Goal: Task Accomplishment & Management: Complete application form

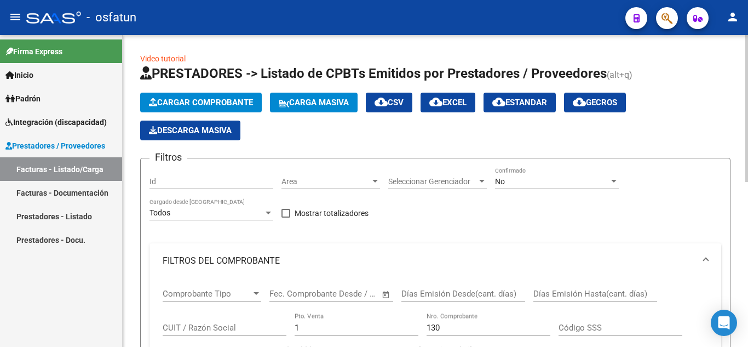
click at [229, 103] on span "Cargar Comprobante" at bounding box center [201, 102] width 104 height 10
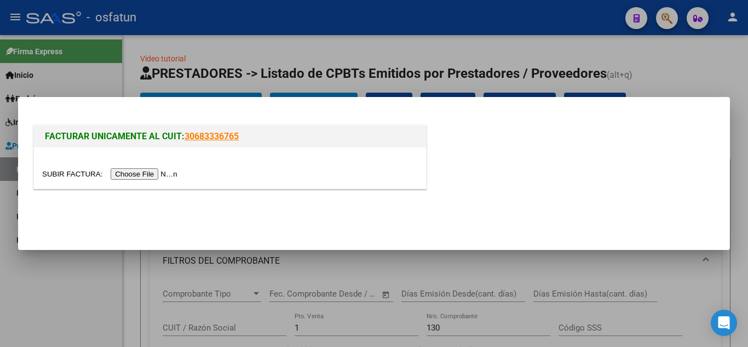
click at [153, 173] on input "file" at bounding box center [111, 173] width 139 height 11
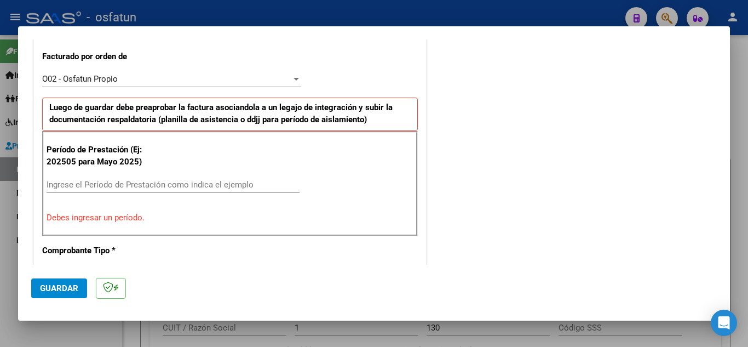
scroll to position [378, 0]
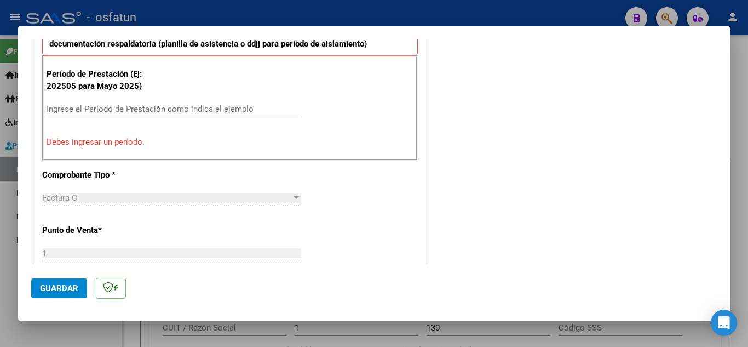
drag, startPoint x: 125, startPoint y: 114, endPoint x: 132, endPoint y: 102, distance: 14.0
click at [126, 107] on div "Ingrese el Período de Prestación como indica el ejemplo" at bounding box center [173, 109] width 253 height 16
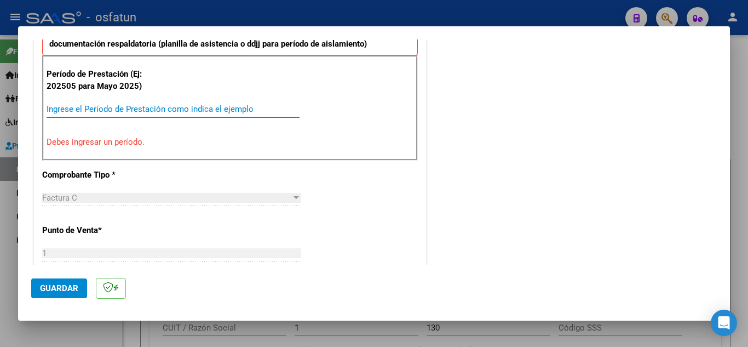
drag, startPoint x: 108, startPoint y: 112, endPoint x: 113, endPoint y: 124, distance: 12.8
click at [112, 125] on div "Ingrese el Período de Prestación como indica el ejemplo" at bounding box center [173, 114] width 253 height 27
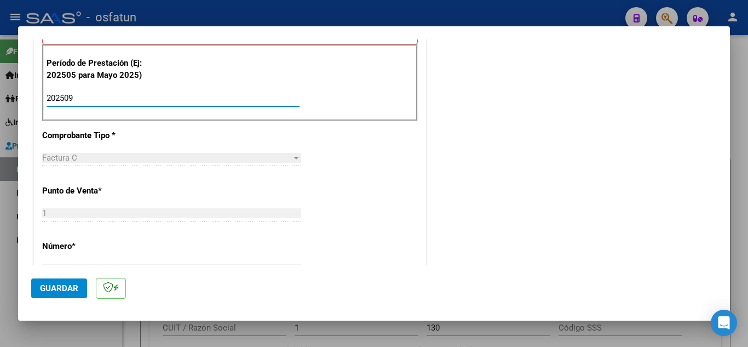
scroll to position [488, 0]
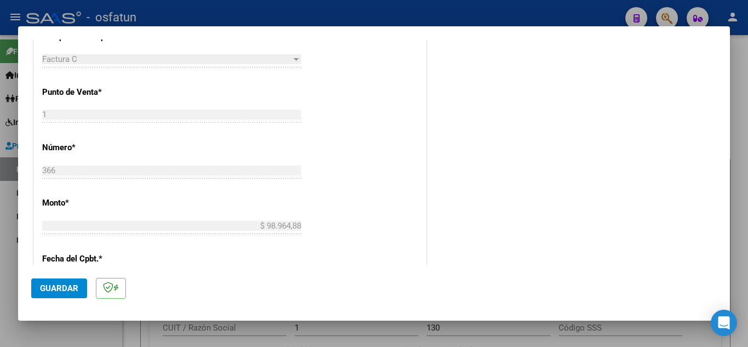
type input "202509"
click at [67, 280] on button "Guardar" at bounding box center [59, 288] width 56 height 20
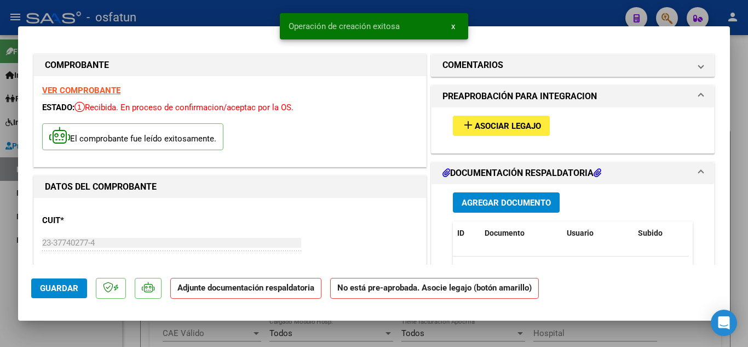
click at [493, 126] on span "Asociar Legajo" at bounding box center [508, 126] width 66 height 10
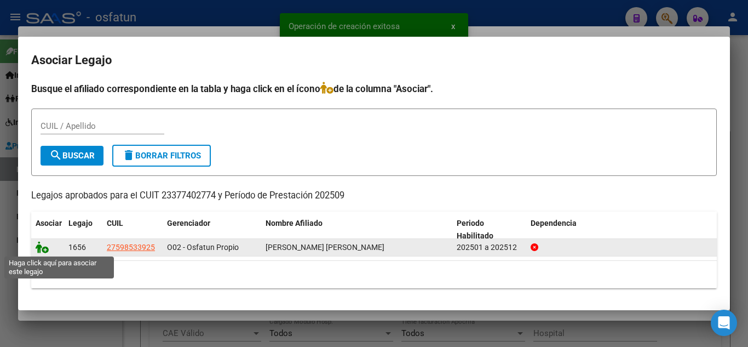
click at [44, 245] on icon at bounding box center [42, 247] width 13 height 12
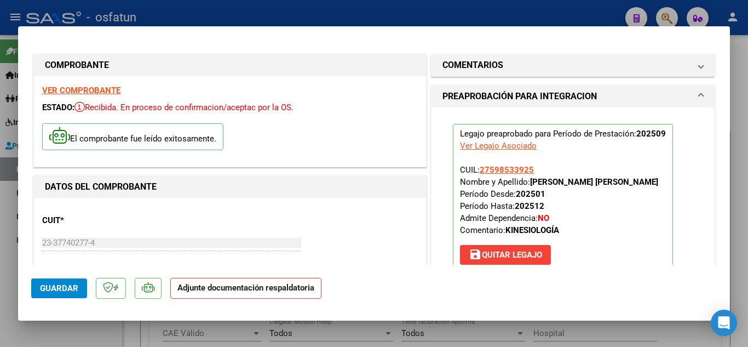
click at [619, 255] on p "Legajo preaprobado para Período de Prestación: 202509 Ver Legajo Asociado CUIL:…" at bounding box center [563, 197] width 220 height 146
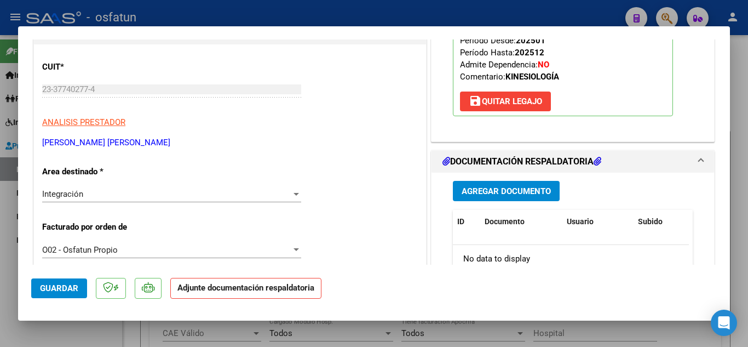
scroll to position [164, 0]
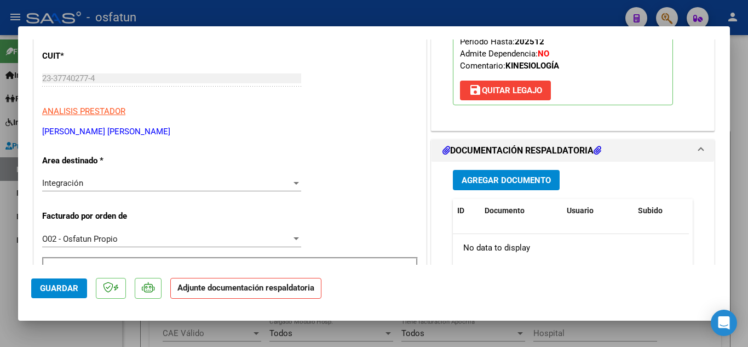
click at [536, 181] on span "Agregar Documento" at bounding box center [506, 180] width 89 height 10
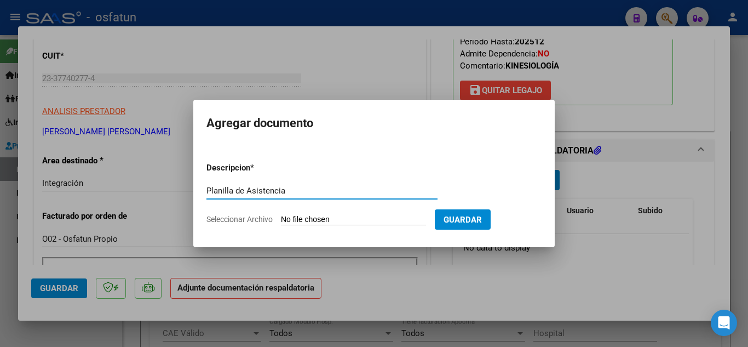
type input "Planilla de Asistencia"
click at [315, 209] on form "Descripcion * Planilla de Asistencia Escriba aquí una descripcion Seleccionar A…" at bounding box center [373, 193] width 335 height 80
click at [315, 216] on input "Seleccionar Archivo" at bounding box center [353, 220] width 145 height 10
type input "C:\fakepath\Planilla [PERSON_NAME].pdf"
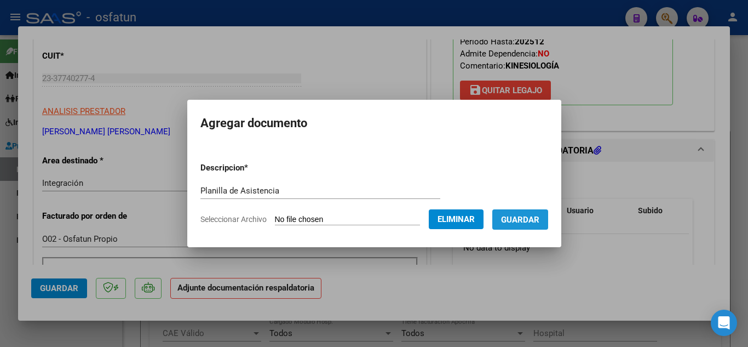
click at [538, 221] on span "Guardar" at bounding box center [520, 220] width 38 height 10
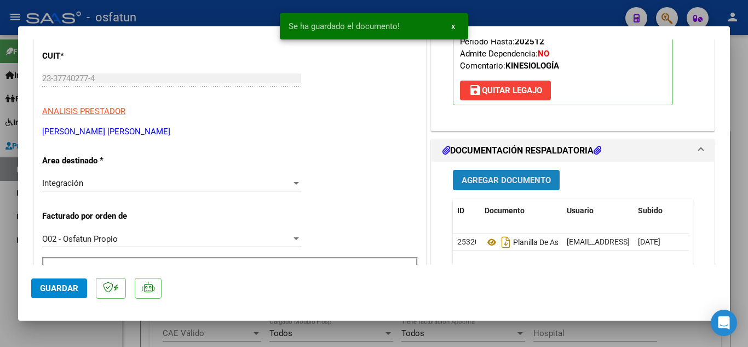
click at [523, 177] on span "Agregar Documento" at bounding box center [506, 180] width 89 height 10
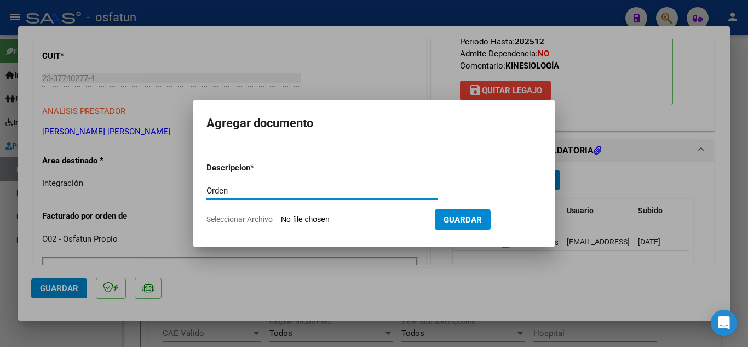
type input "Orden"
click at [352, 215] on input "Seleccionar Archivo" at bounding box center [353, 220] width 145 height 10
type input "C:\fakepath\order_3286821.pdf"
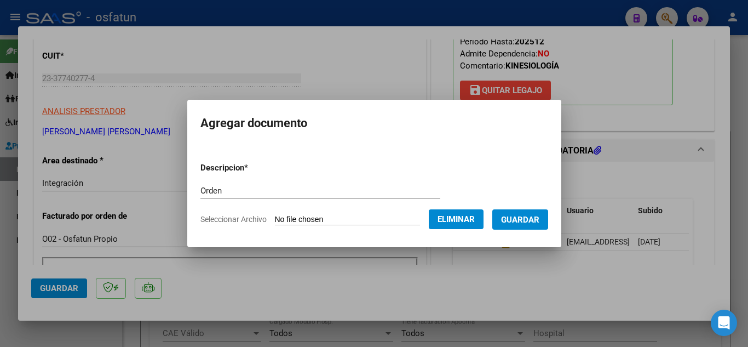
click at [533, 213] on button "Guardar" at bounding box center [520, 219] width 56 height 20
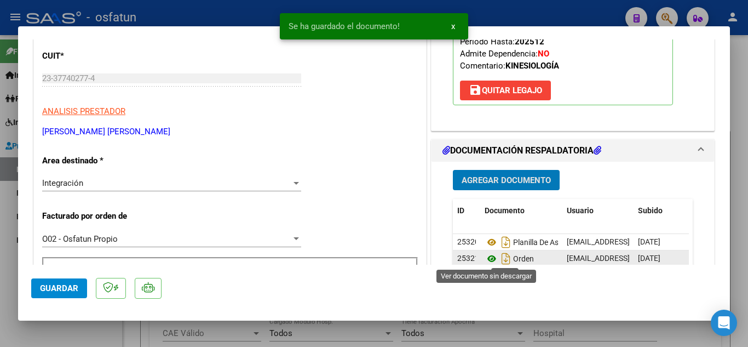
click at [488, 255] on icon at bounding box center [492, 258] width 14 height 13
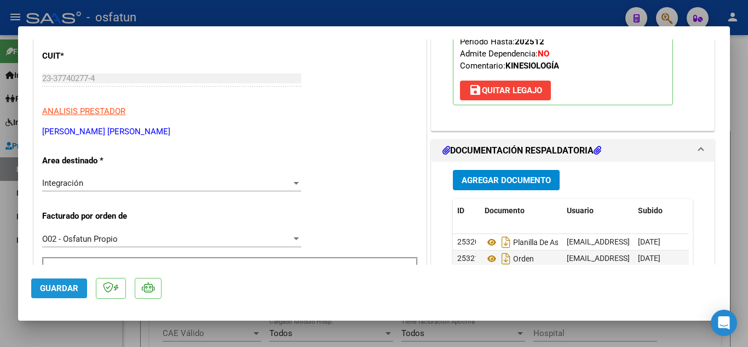
click at [44, 288] on span "Guardar" at bounding box center [59, 288] width 38 height 10
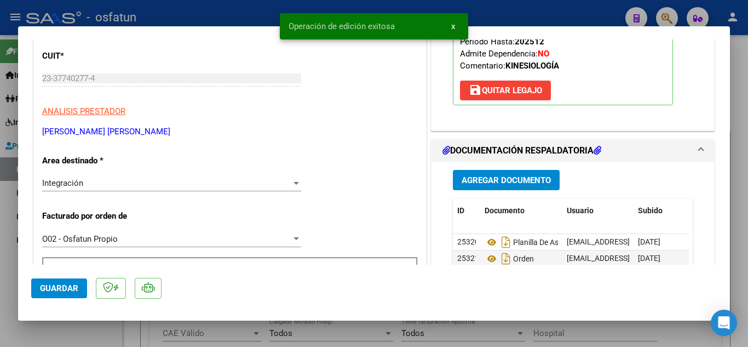
click at [240, 9] on div at bounding box center [374, 173] width 748 height 347
type input "$ 0,00"
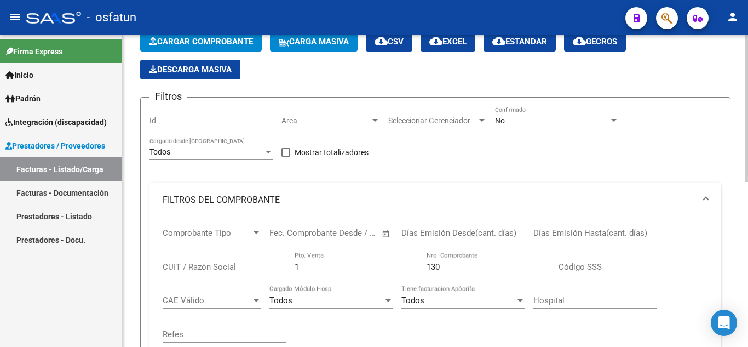
scroll to position [0, 0]
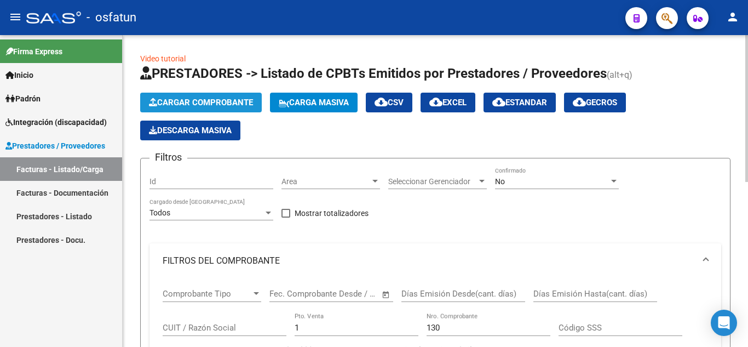
click at [216, 102] on span "Cargar Comprobante" at bounding box center [201, 102] width 104 height 10
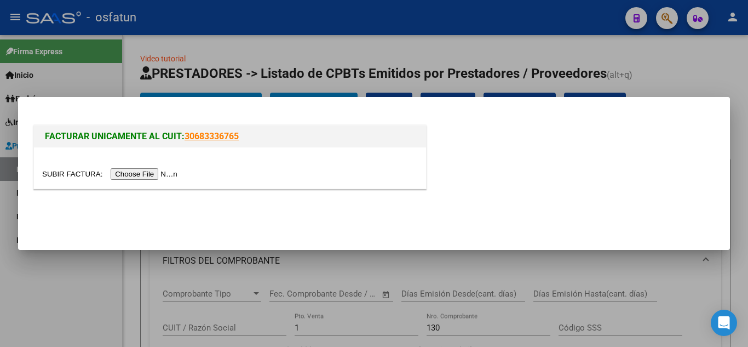
click at [159, 171] on input "file" at bounding box center [111, 173] width 139 height 11
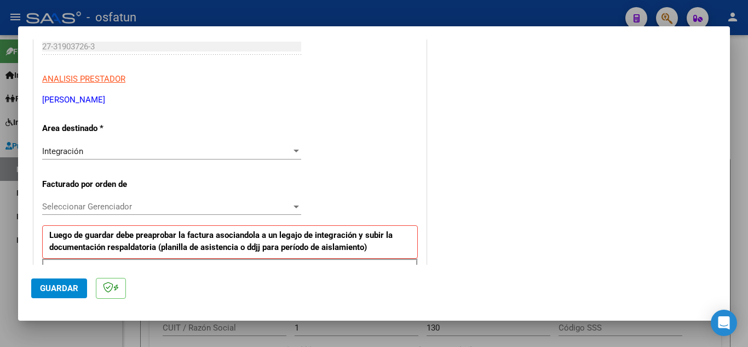
scroll to position [194, 0]
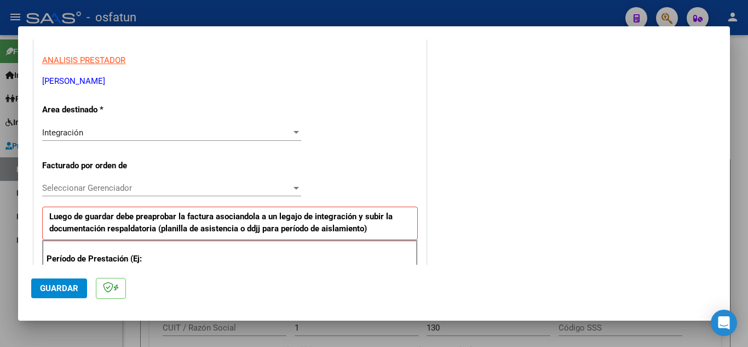
click at [185, 186] on span "Seleccionar Gerenciador" at bounding box center [166, 188] width 249 height 10
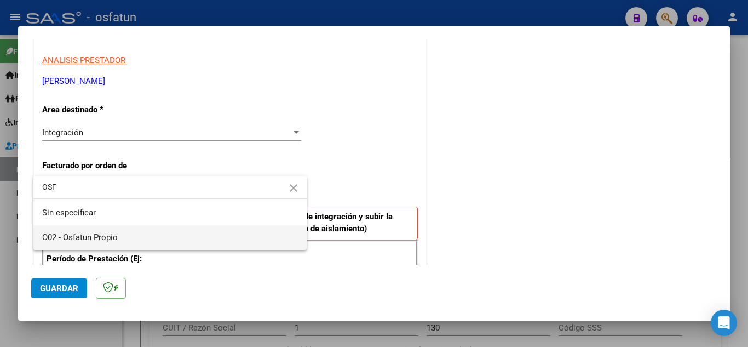
type input "OSF"
click at [118, 237] on span "O02 - Osfatun Propio" at bounding box center [80, 237] width 76 height 10
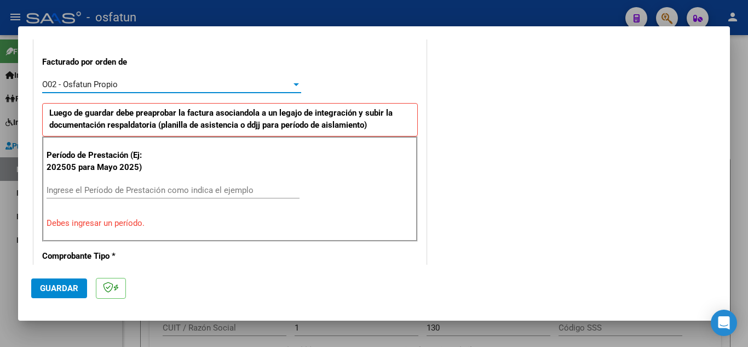
scroll to position [303, 0]
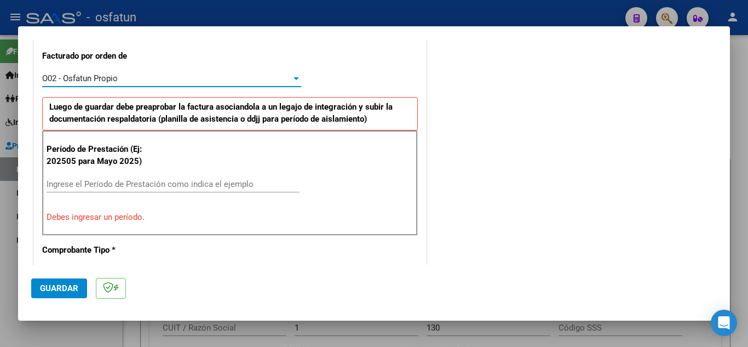
click at [156, 178] on div "Ingrese el Período de Prestación como indica el ejemplo" at bounding box center [173, 184] width 253 height 16
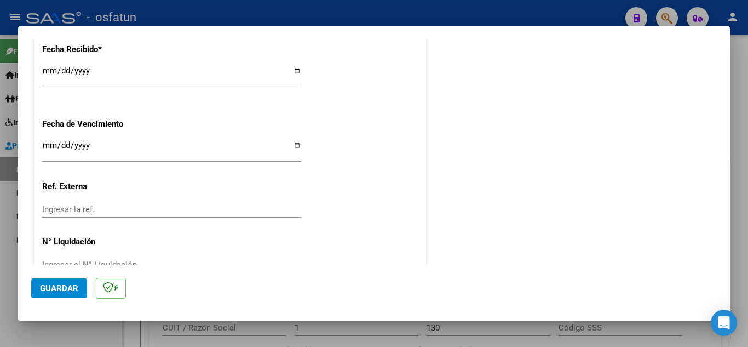
scroll to position [856, 0]
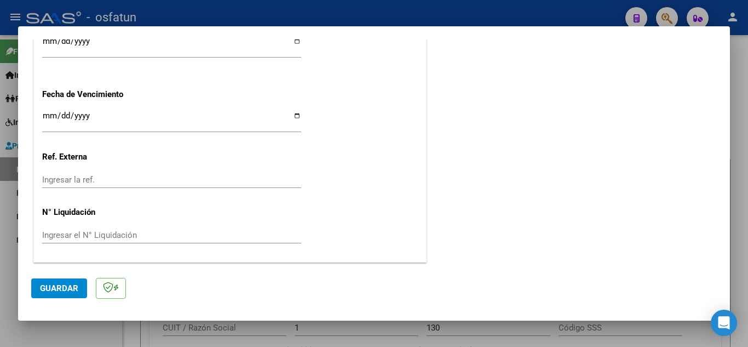
type input "202509"
click at [53, 287] on span "Guardar" at bounding box center [59, 288] width 38 height 10
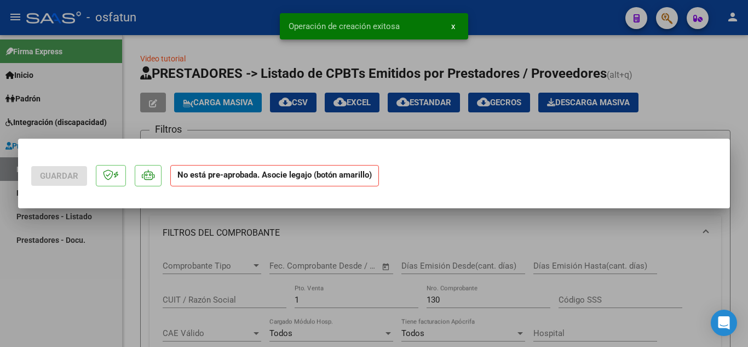
scroll to position [0, 0]
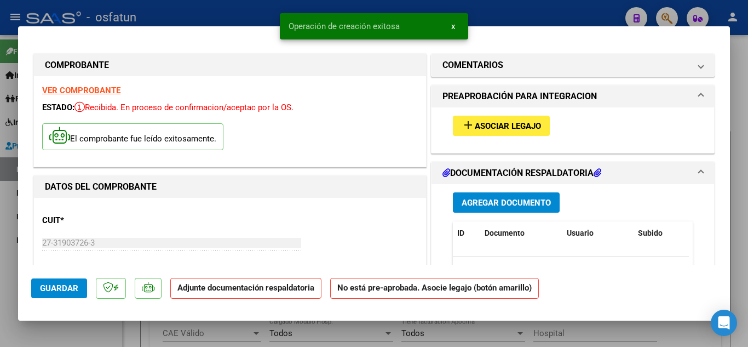
click at [497, 126] on span "Asociar Legajo" at bounding box center [508, 126] width 66 height 10
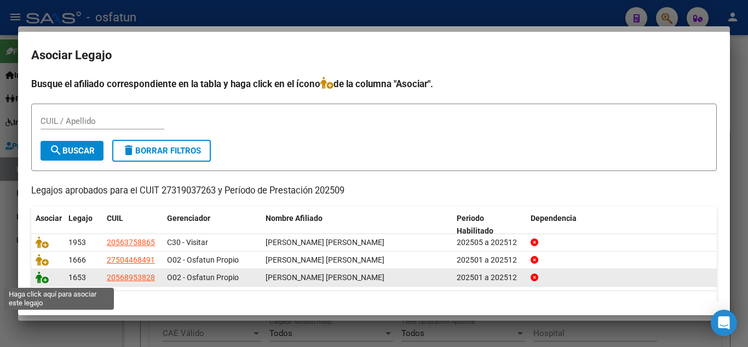
click at [41, 279] on icon at bounding box center [42, 277] width 13 height 12
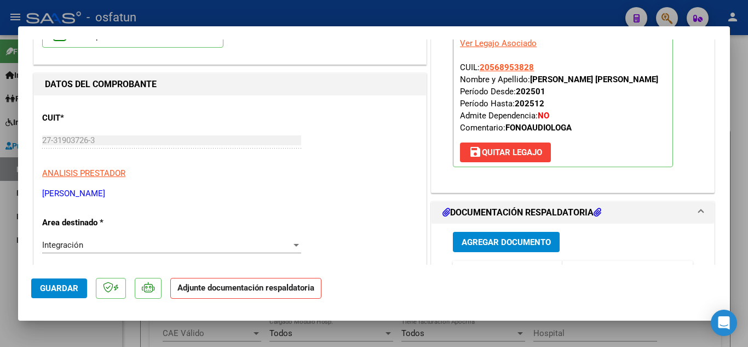
scroll to position [164, 0]
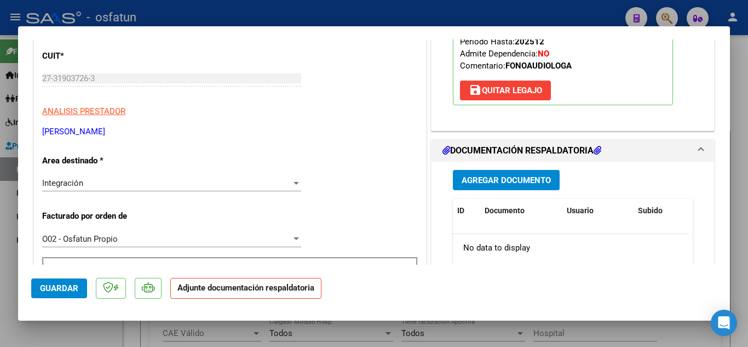
click at [516, 183] on span "Agregar Documento" at bounding box center [506, 180] width 89 height 10
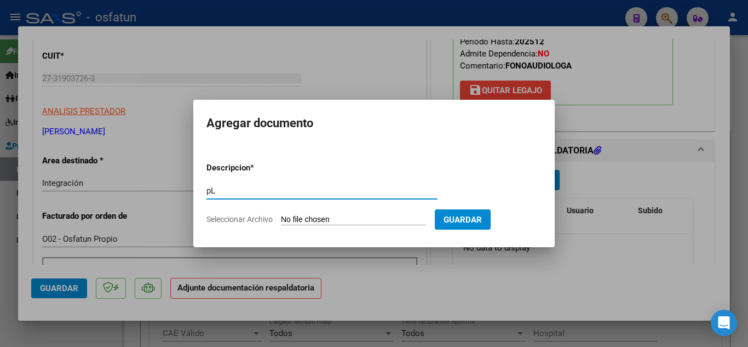
type input "p"
type input "PLANILLA DE ASISTENCIA"
click at [344, 215] on input "Seleccionar Archivo" at bounding box center [353, 220] width 145 height 10
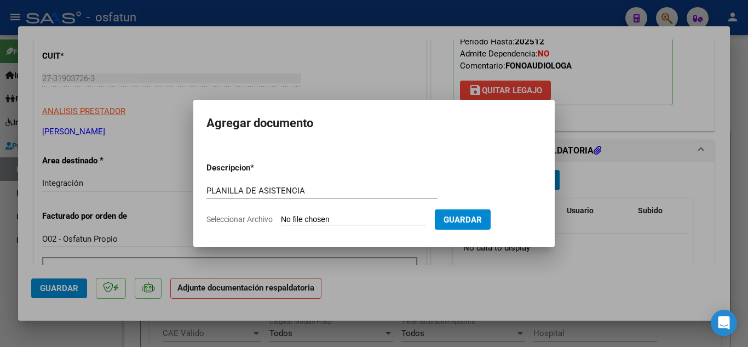
type input "C:\fakepath\Asistencia [PERSON_NAME].pdf"
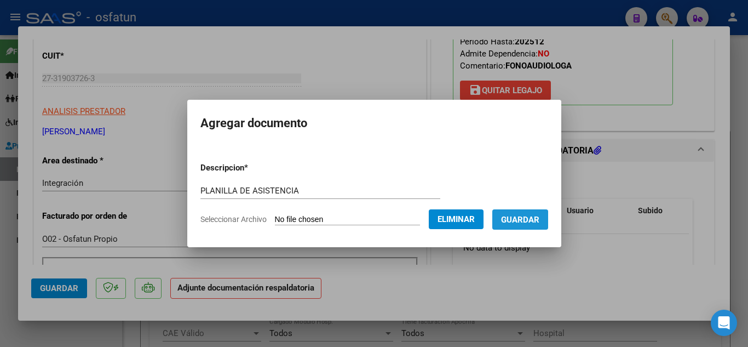
click at [531, 221] on span "Guardar" at bounding box center [520, 220] width 38 height 10
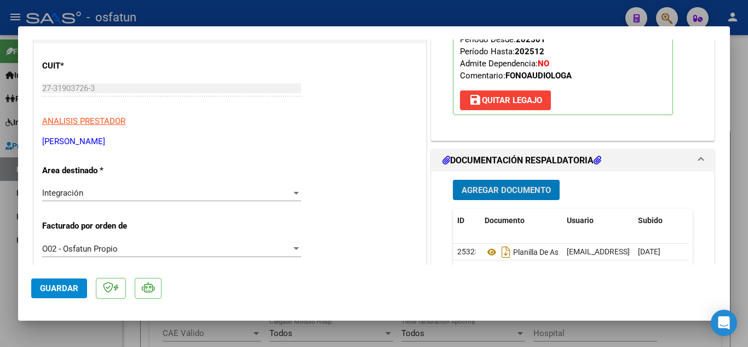
scroll to position [219, 0]
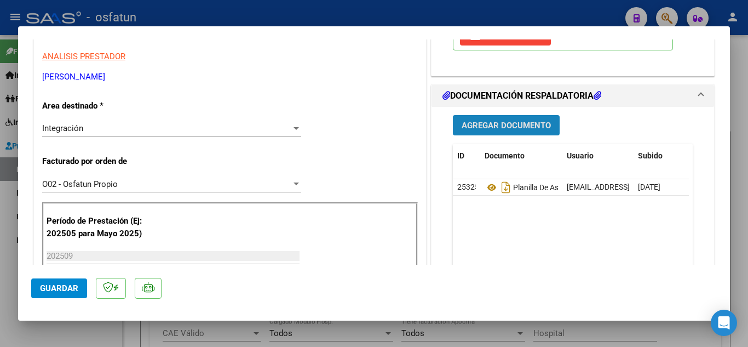
click at [537, 119] on button "Agregar Documento" at bounding box center [506, 125] width 107 height 20
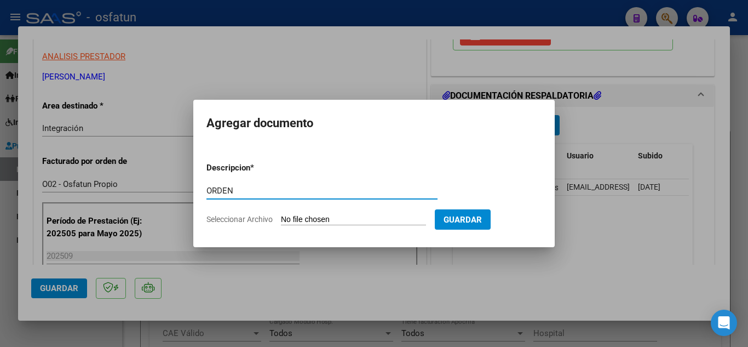
type input "ORDEN"
click at [358, 217] on input "Seleccionar Archivo" at bounding box center [353, 220] width 145 height 10
type input "C:\fakepath\order_3307853.pdf"
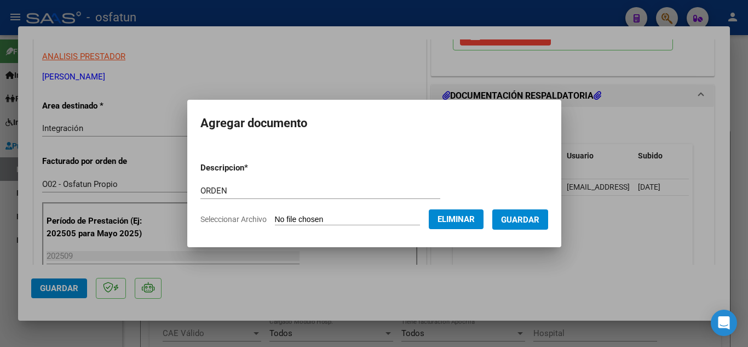
click at [540, 227] on button "Guardar" at bounding box center [520, 219] width 56 height 20
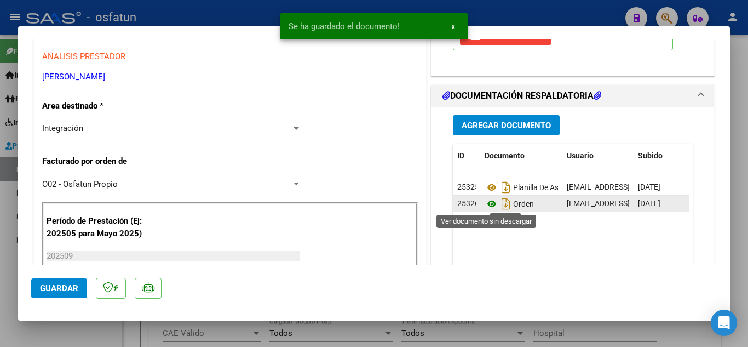
click at [486, 206] on icon at bounding box center [492, 203] width 14 height 13
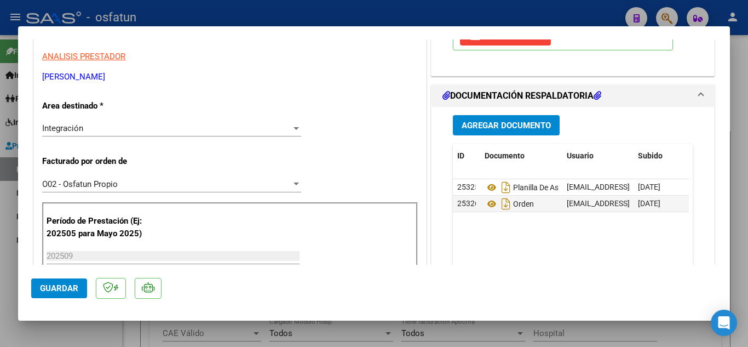
click at [42, 284] on span "Guardar" at bounding box center [59, 288] width 38 height 10
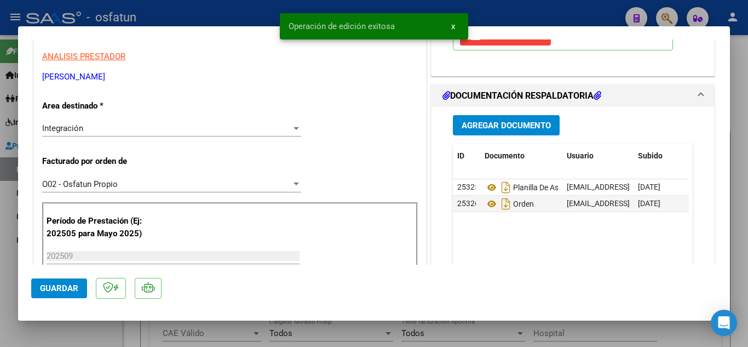
click at [274, 7] on div "Operación de edición exitosa x" at bounding box center [374, 26] width 215 height 53
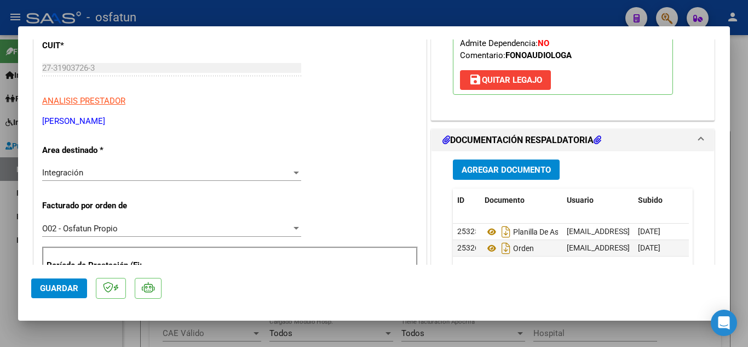
scroll to position [164, 0]
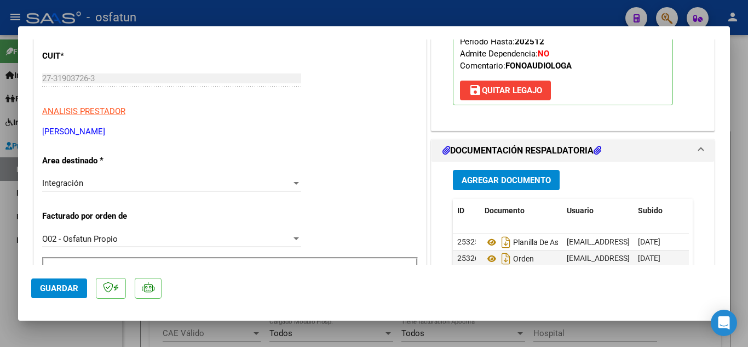
click at [370, 15] on div at bounding box center [374, 173] width 748 height 347
type input "$ 0,00"
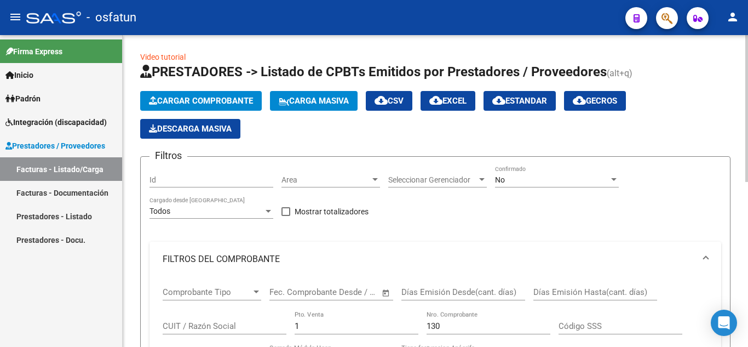
scroll to position [0, 0]
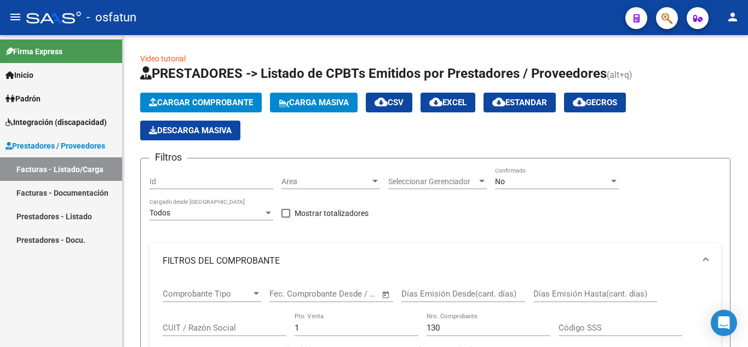
click at [74, 168] on link "Facturas - Listado/Carga" at bounding box center [61, 169] width 122 height 24
click at [29, 170] on link "Facturas - Listado/Carga" at bounding box center [61, 169] width 122 height 24
click at [27, 199] on link "Facturas - Documentación" at bounding box center [61, 193] width 122 height 24
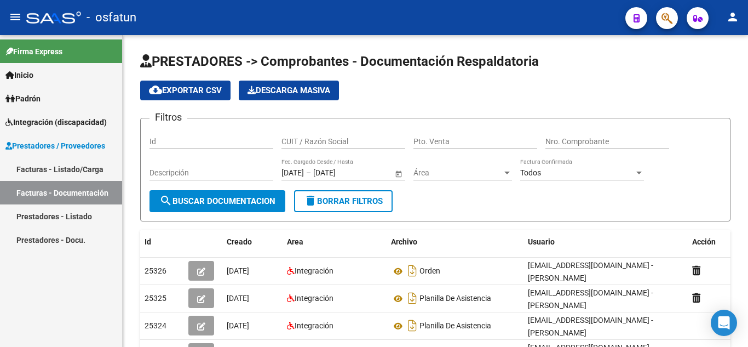
click at [35, 173] on link "Facturas - Listado/Carga" at bounding box center [61, 169] width 122 height 24
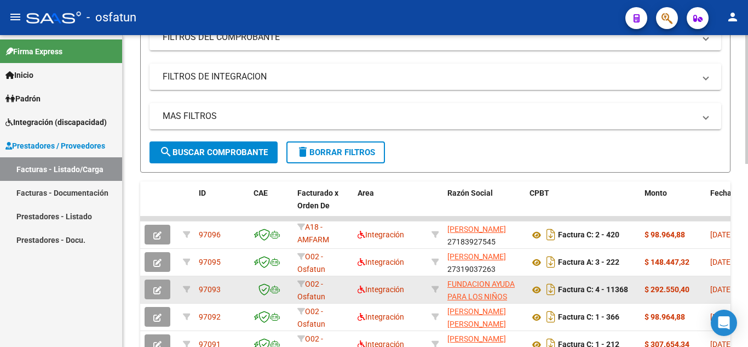
scroll to position [274, 0]
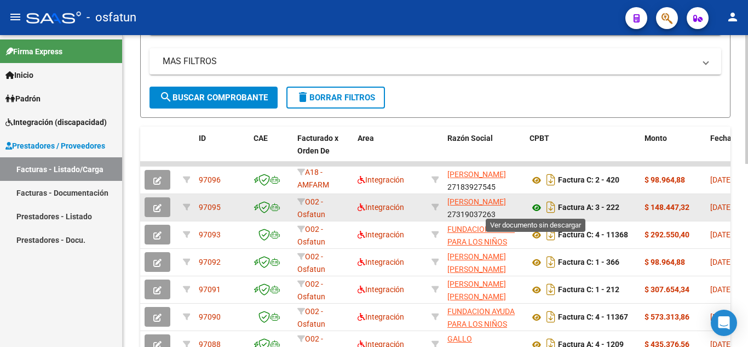
click at [537, 210] on icon at bounding box center [537, 207] width 14 height 13
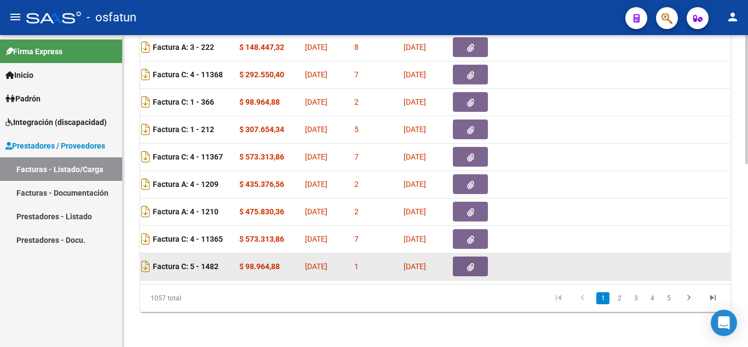
scroll to position [0, 408]
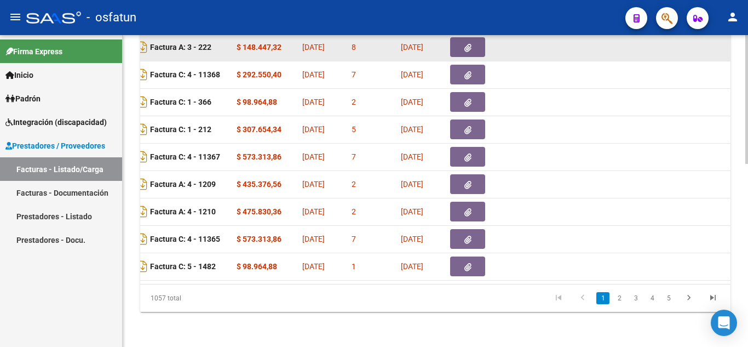
click at [463, 43] on button "button" at bounding box center [467, 47] width 35 height 20
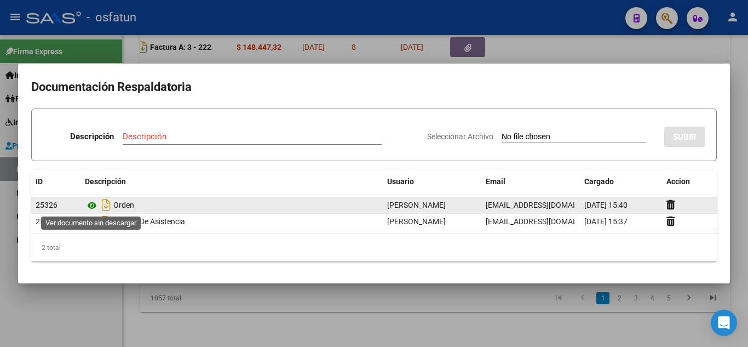
click at [91, 203] on icon at bounding box center [92, 205] width 14 height 13
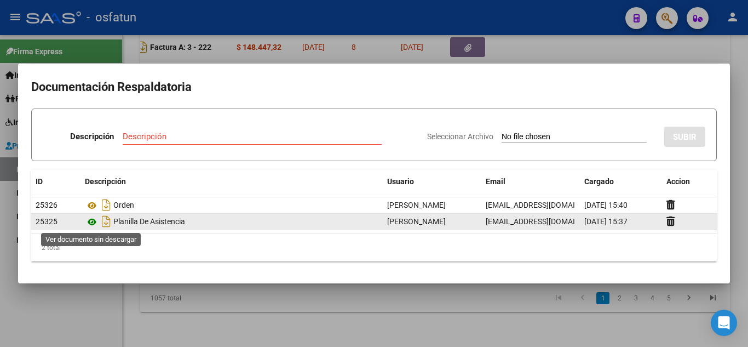
click at [89, 221] on icon at bounding box center [92, 221] width 14 height 13
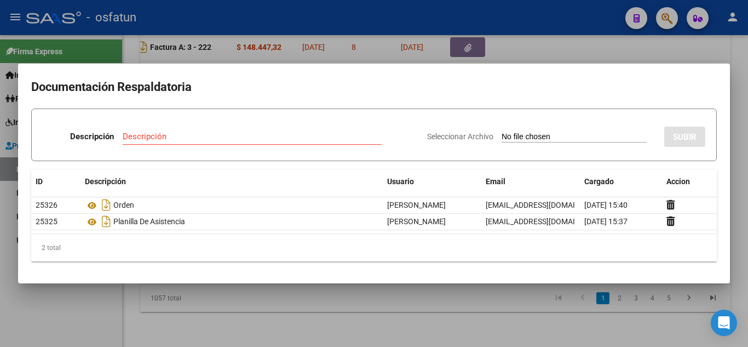
click at [504, 21] on div at bounding box center [374, 173] width 748 height 347
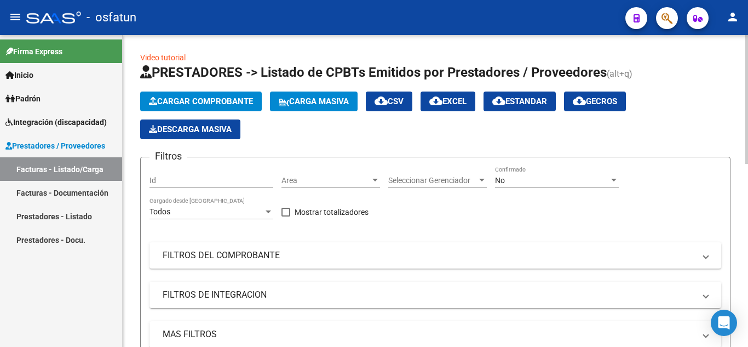
scroll to position [0, 0]
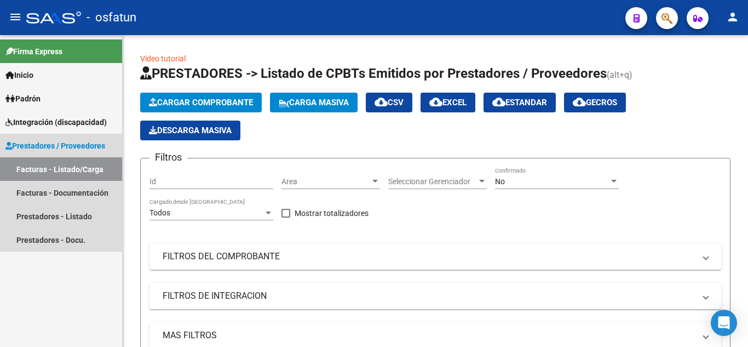
click at [73, 171] on link "Facturas - Listado/Carga" at bounding box center [61, 169] width 122 height 24
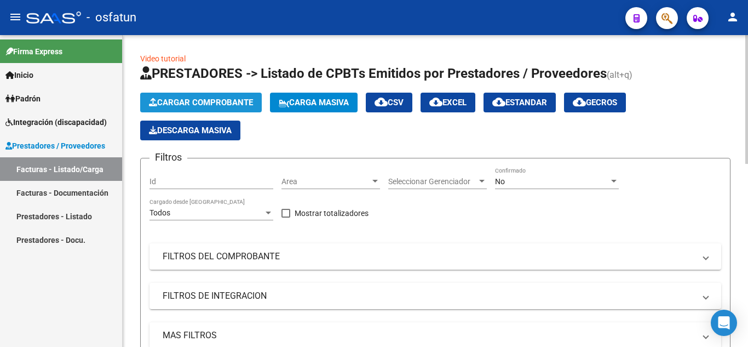
click at [215, 100] on span "Cargar Comprobante" at bounding box center [201, 102] width 104 height 10
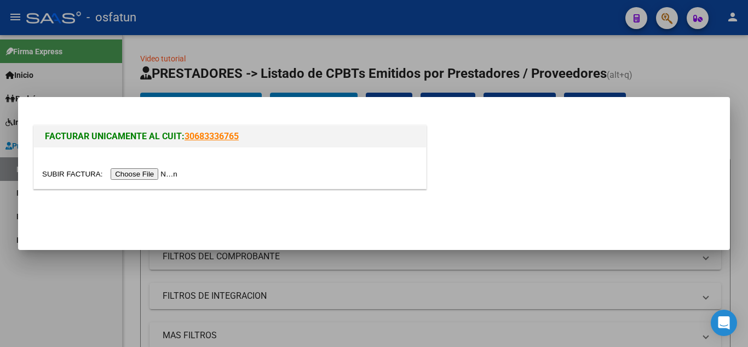
click at [161, 179] on input "file" at bounding box center [111, 173] width 139 height 11
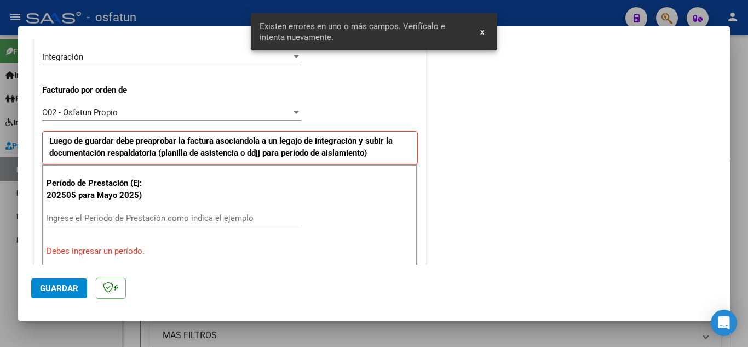
scroll to position [379, 0]
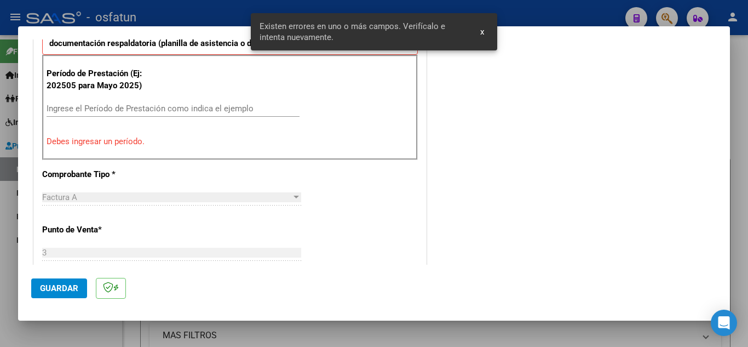
click at [115, 116] on div "Ingrese el Período de Prestación como indica el ejemplo" at bounding box center [173, 108] width 253 height 16
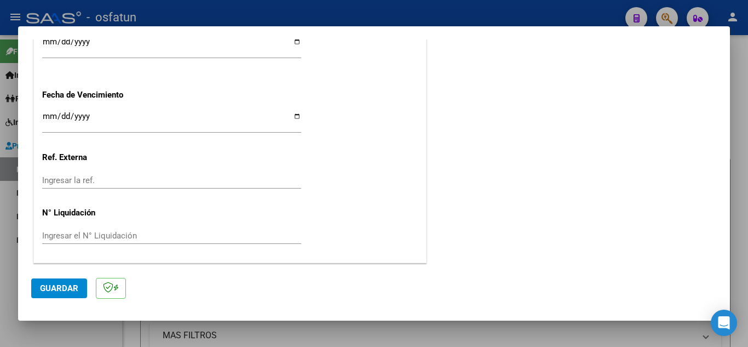
scroll to position [856, 0]
type input "202509"
click at [39, 290] on button "Guardar" at bounding box center [59, 288] width 56 height 20
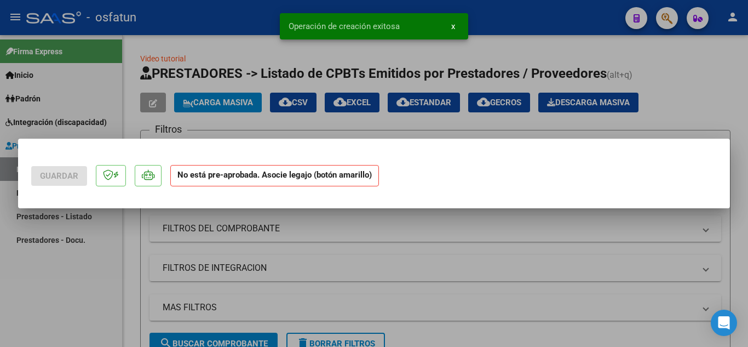
scroll to position [0, 0]
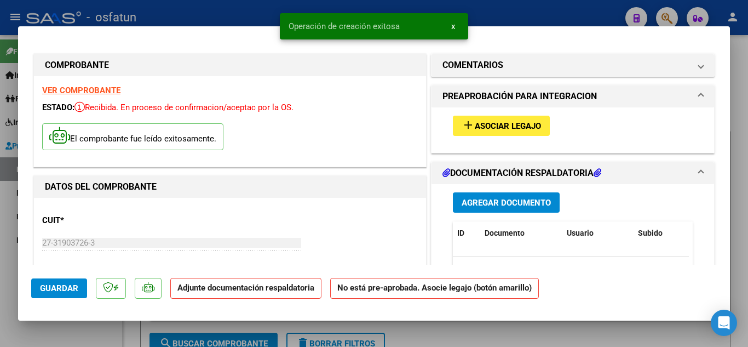
click at [507, 123] on span "Asociar Legajo" at bounding box center [508, 126] width 66 height 10
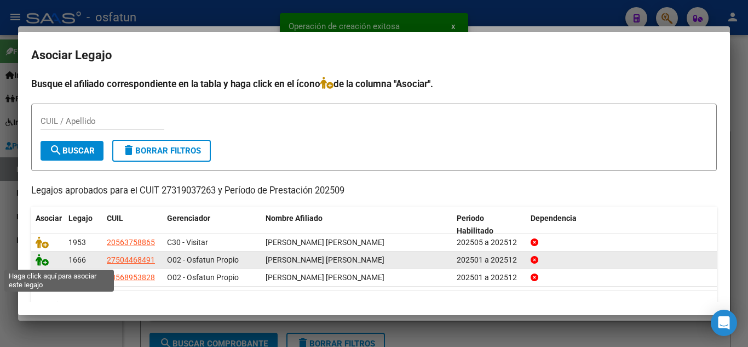
click at [40, 262] on icon at bounding box center [42, 260] width 13 height 12
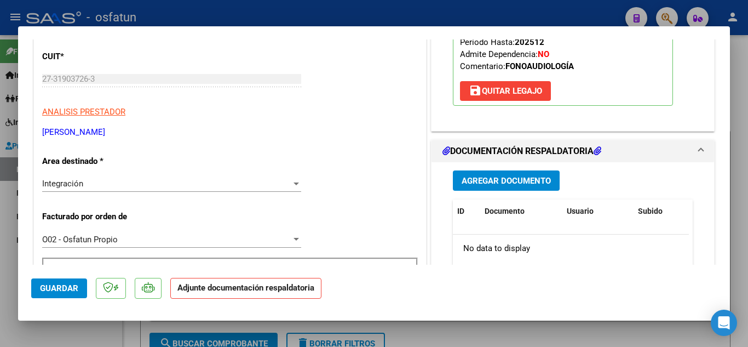
scroll to position [164, 0]
click at [504, 185] on span "Agregar Documento" at bounding box center [506, 180] width 89 height 10
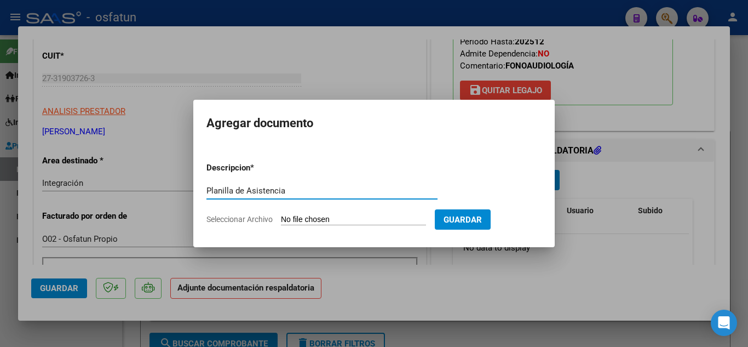
type input "Planilla de Asistencia"
click at [354, 223] on input "Seleccionar Archivo" at bounding box center [353, 220] width 145 height 10
type input "C:\fakepath\Asistencia [PERSON_NAME] .pdf"
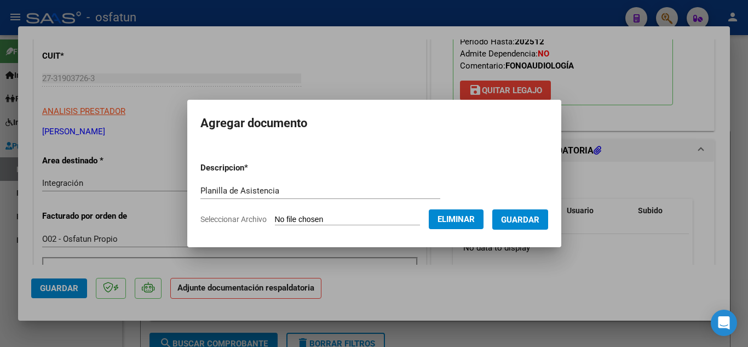
click at [530, 222] on span "Guardar" at bounding box center [520, 220] width 38 height 10
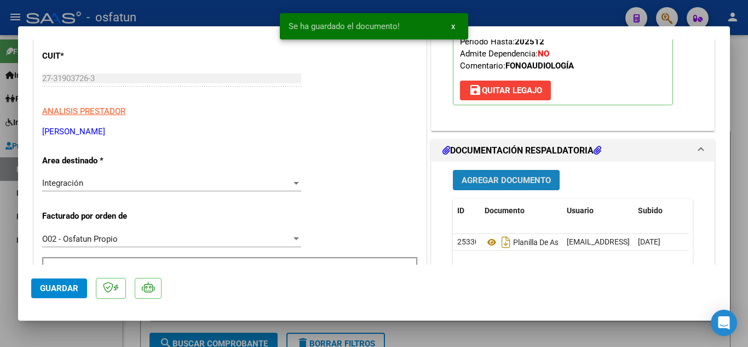
click at [514, 185] on span "Agregar Documento" at bounding box center [506, 180] width 89 height 10
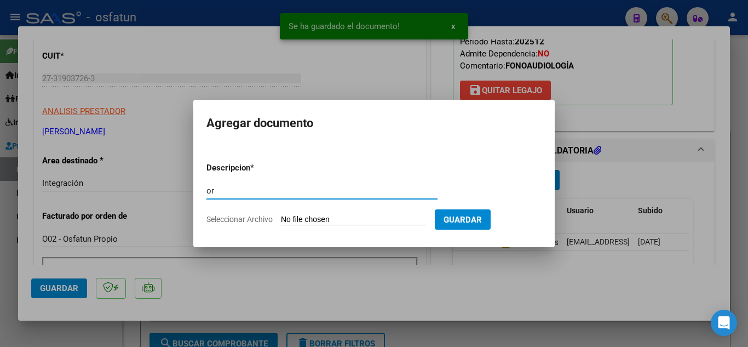
type input "o"
type input "I"
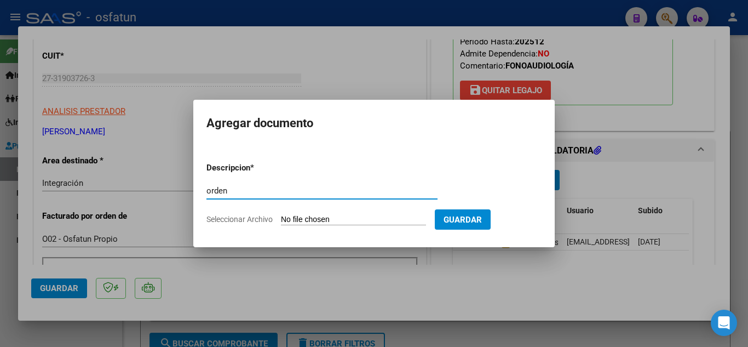
type input "orden"
click at [359, 220] on input "Seleccionar Archivo" at bounding box center [353, 220] width 145 height 10
type input "C:\fakepath\order_3312728.pdf"
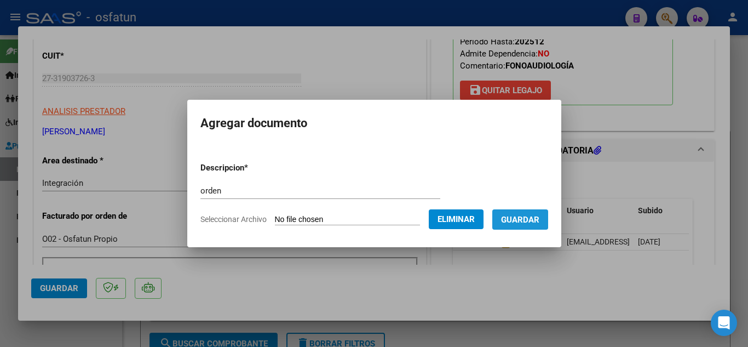
click at [531, 215] on span "Guardar" at bounding box center [520, 220] width 38 height 10
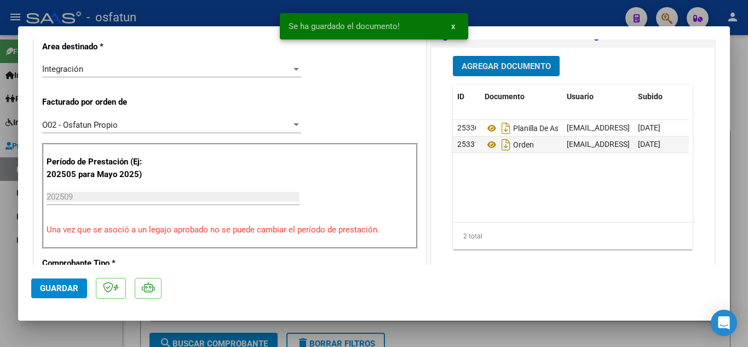
scroll to position [274, 0]
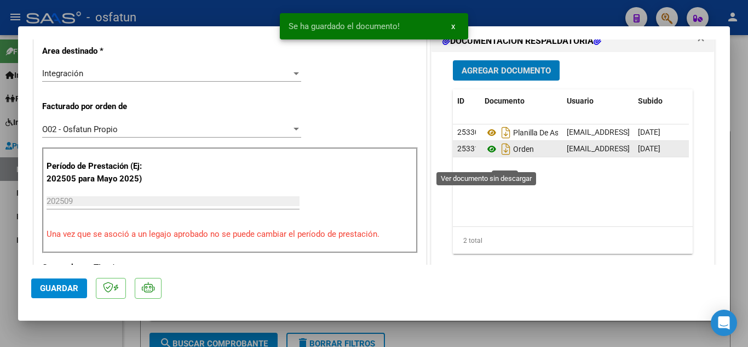
click at [488, 156] on icon at bounding box center [492, 148] width 14 height 13
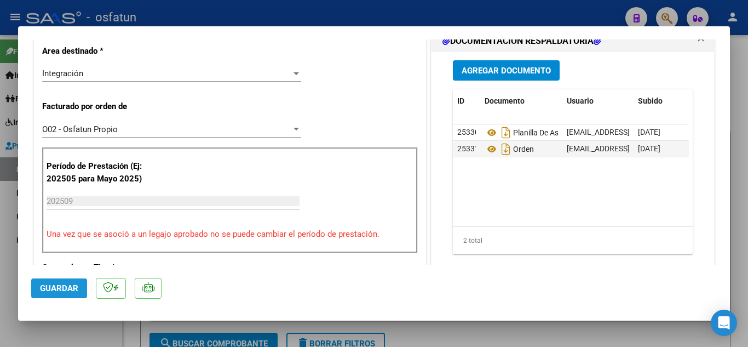
click at [70, 289] on span "Guardar" at bounding box center [59, 288] width 38 height 10
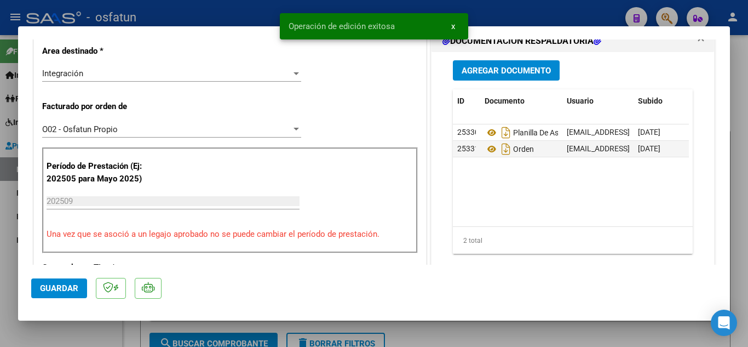
click at [235, 18] on div at bounding box center [374, 173] width 748 height 347
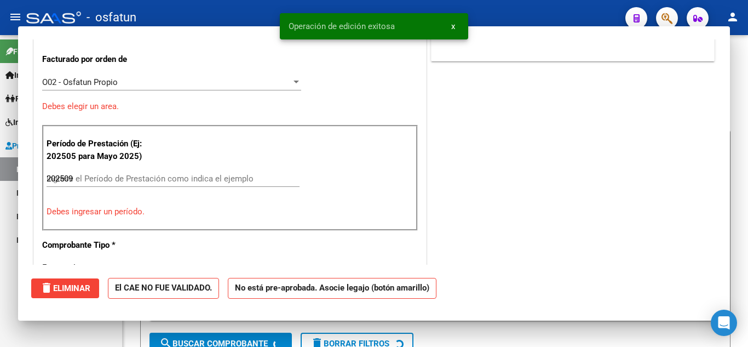
type input "$ 0,00"
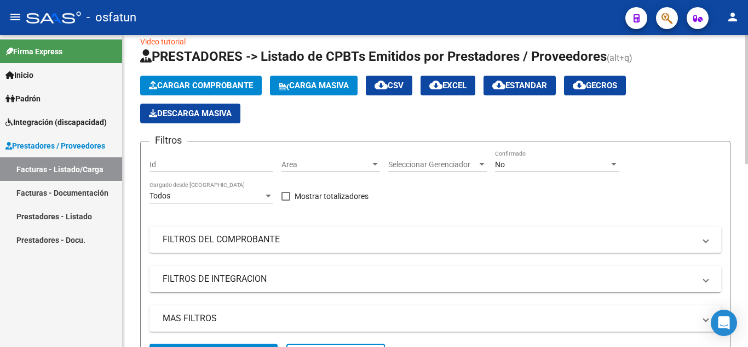
scroll to position [0, 0]
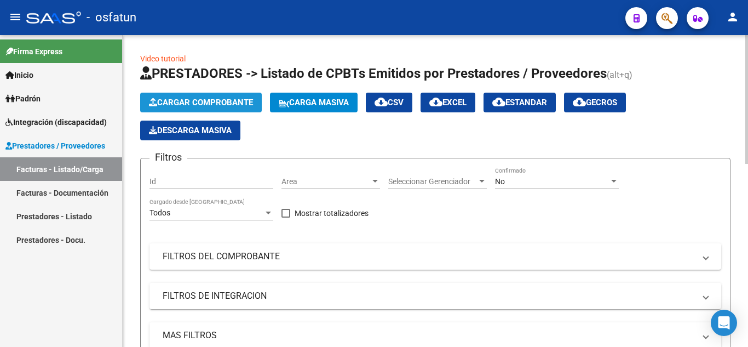
click at [207, 102] on span "Cargar Comprobante" at bounding box center [201, 102] width 104 height 10
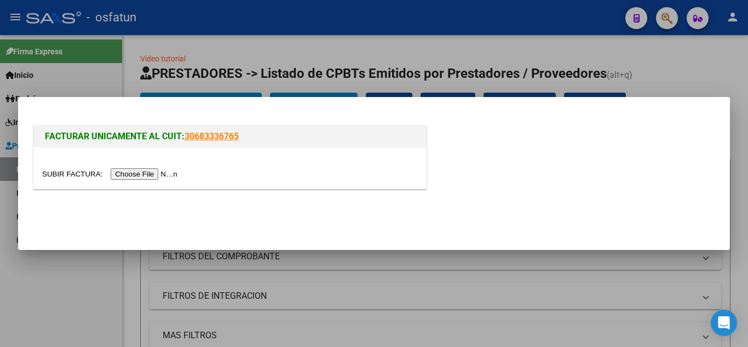
click at [156, 172] on input "file" at bounding box center [111, 173] width 139 height 11
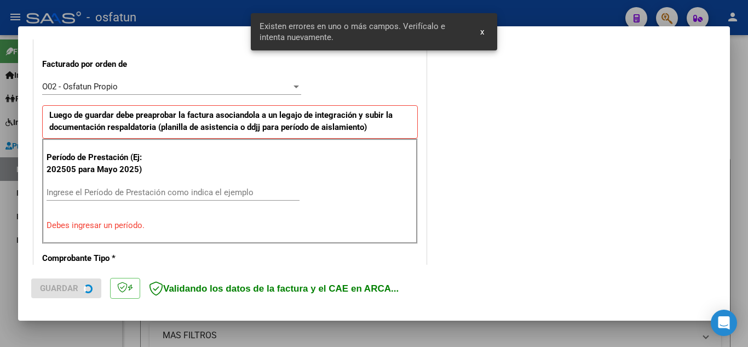
scroll to position [324, 0]
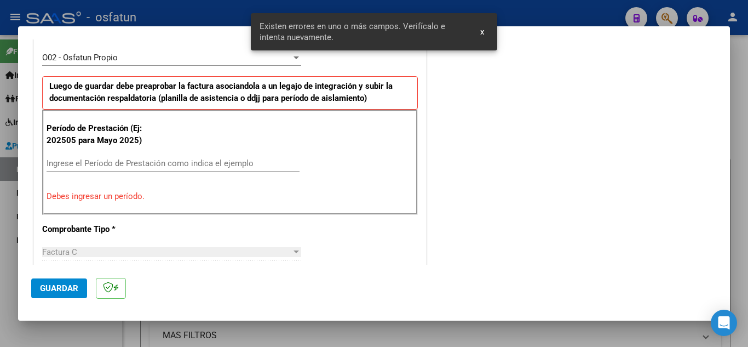
click at [135, 172] on div "Ingrese el Período de Prestación como indica el ejemplo" at bounding box center [173, 168] width 253 height 27
click at [136, 170] on div "Ingrese el Período de Prestación como indica el ejemplo" at bounding box center [173, 163] width 253 height 16
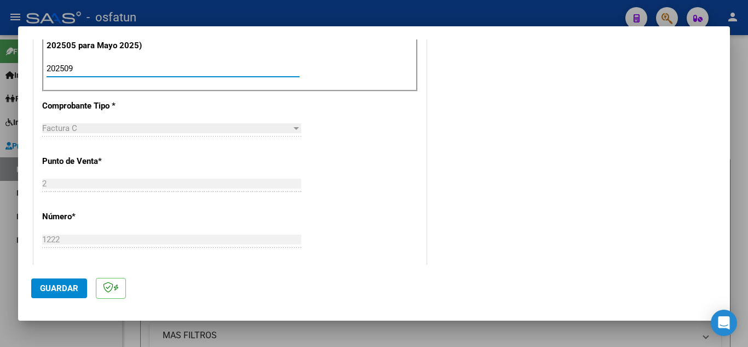
scroll to position [418, 0]
type input "202509"
click at [64, 288] on span "Guardar" at bounding box center [59, 288] width 38 height 10
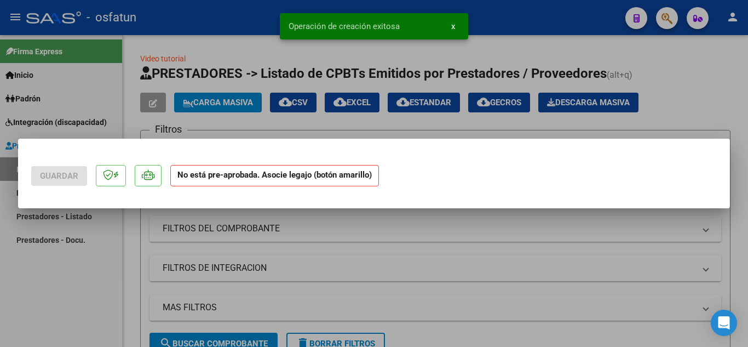
scroll to position [0, 0]
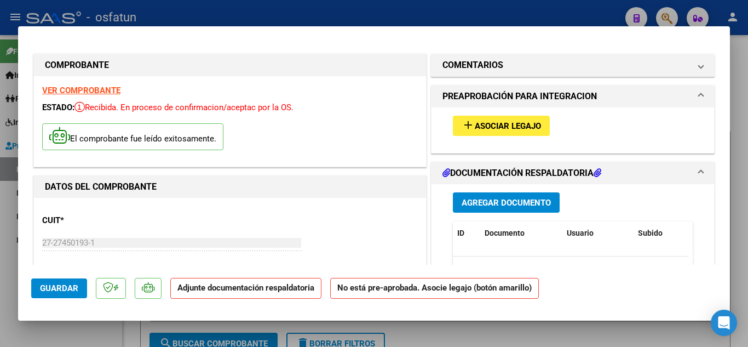
click at [493, 123] on span "Asociar Legajo" at bounding box center [508, 126] width 66 height 10
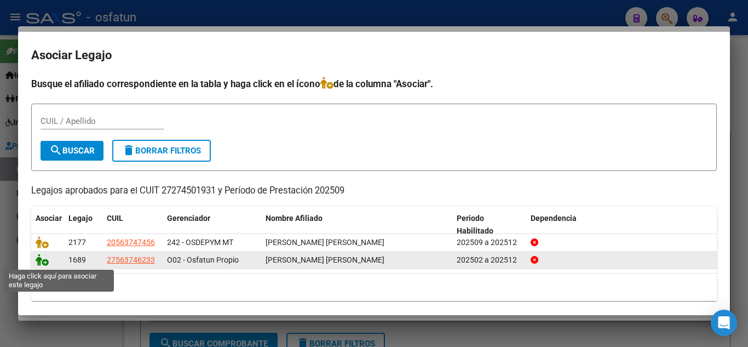
click at [42, 263] on icon at bounding box center [42, 260] width 13 height 12
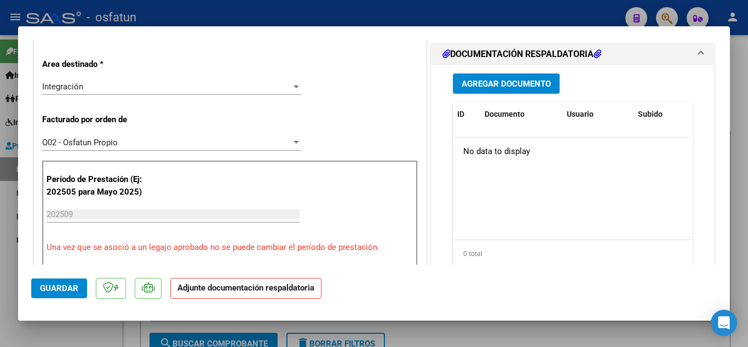
scroll to position [274, 0]
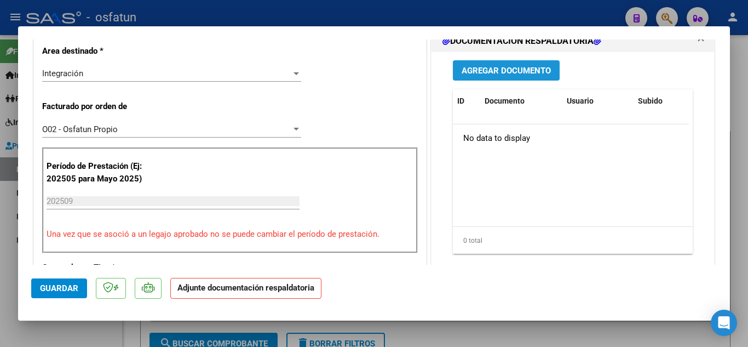
click at [487, 76] on span "Agregar Documento" at bounding box center [506, 71] width 89 height 10
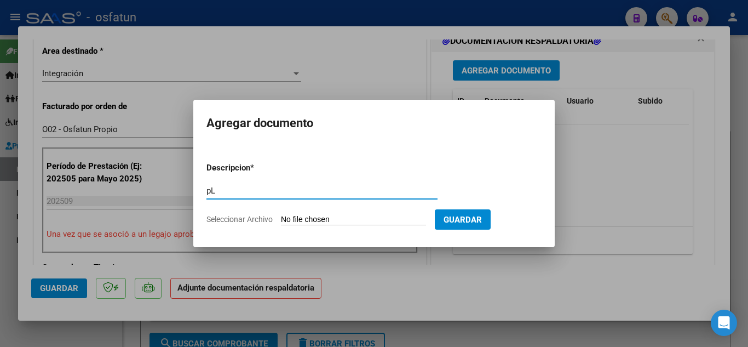
type input "p"
type input "Planilla de Asistencia"
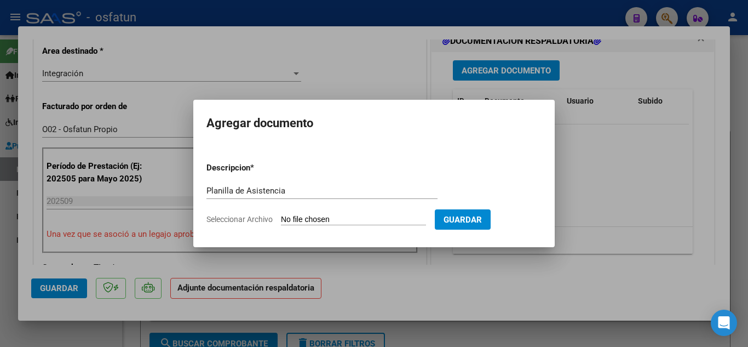
click at [325, 217] on input "Seleccionar Archivo" at bounding box center [353, 220] width 145 height 10
type input "C:\fakepath\ASISTENCIA TO.jpg"
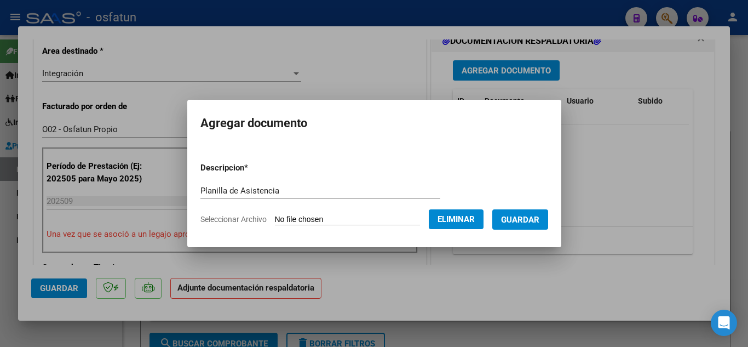
click at [538, 220] on span "Guardar" at bounding box center [520, 220] width 38 height 10
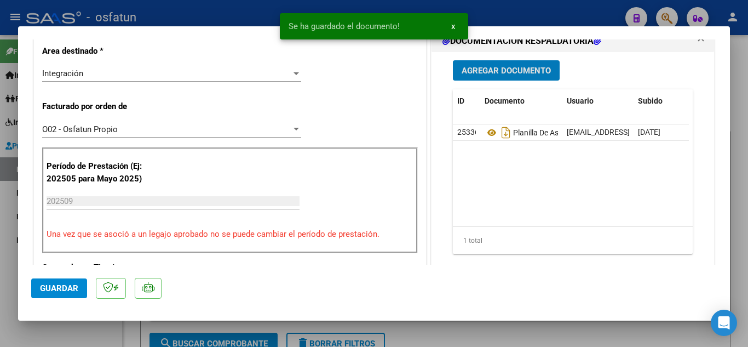
click at [516, 80] on button "Agregar Documento" at bounding box center [506, 70] width 107 height 20
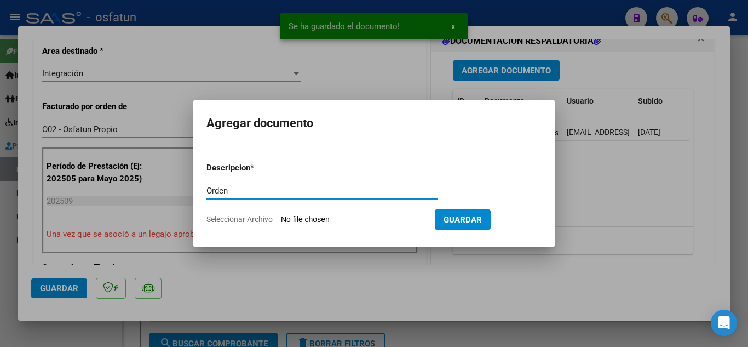
type input "Orden"
click at [339, 218] on input "Seleccionar Archivo" at bounding box center [353, 220] width 145 height 10
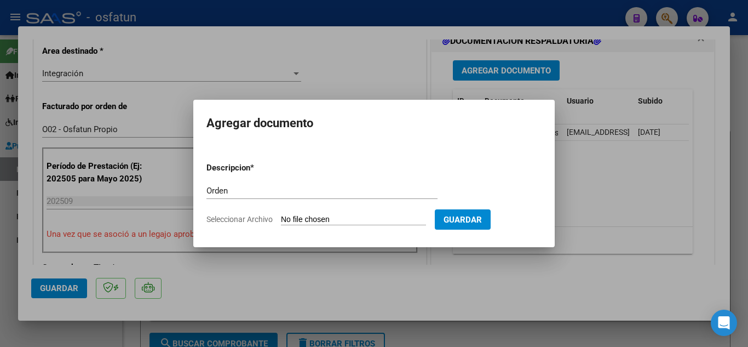
type input "C:\fakepath\AUTORIZACION T.O.pdf"
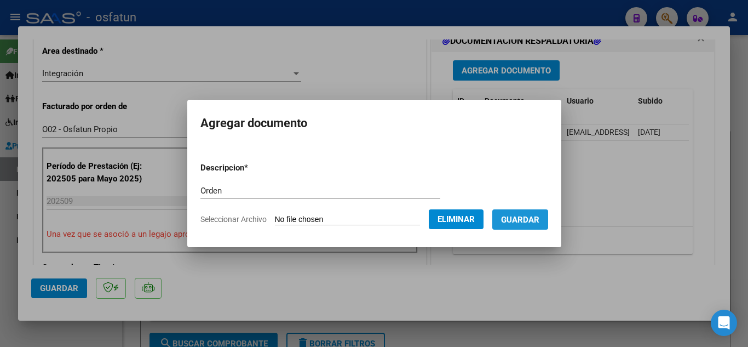
click at [539, 225] on button "Guardar" at bounding box center [520, 219] width 56 height 20
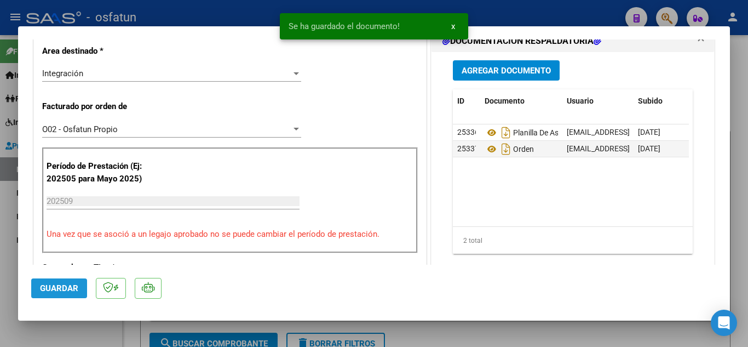
click at [47, 295] on button "Guardar" at bounding box center [59, 288] width 56 height 20
click at [216, 6] on div at bounding box center [374, 173] width 748 height 347
type input "$ 0,00"
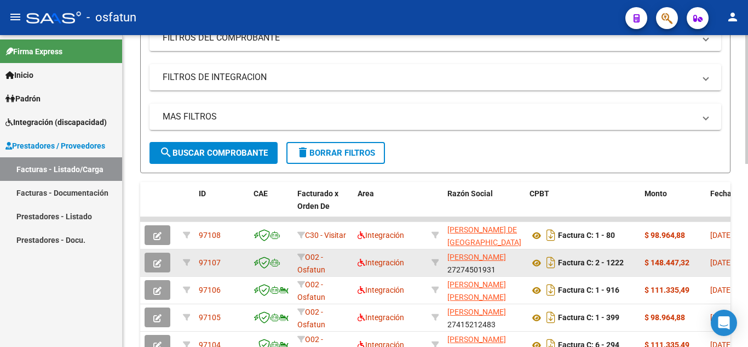
scroll to position [219, 0]
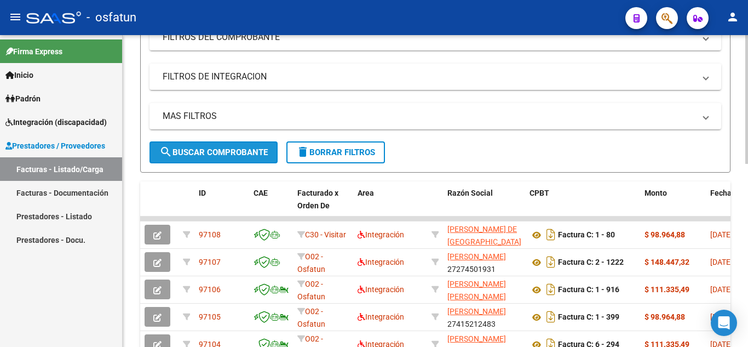
click at [193, 149] on span "search Buscar Comprobante" at bounding box center [213, 152] width 108 height 10
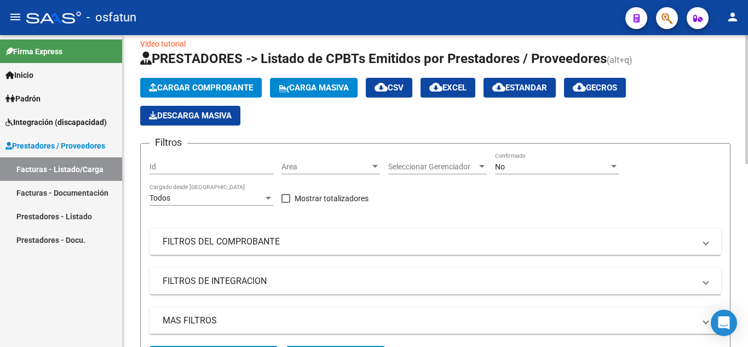
scroll to position [0, 0]
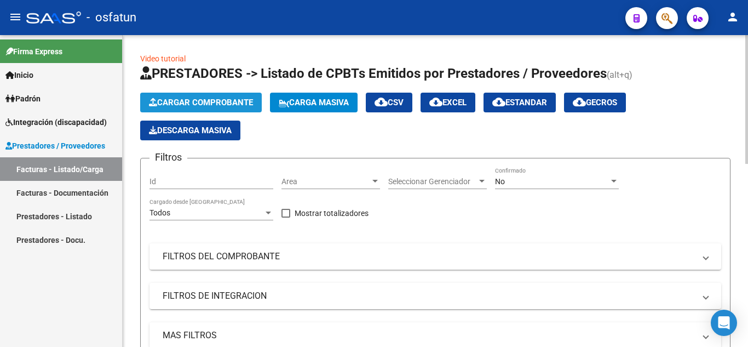
click at [172, 100] on span "Cargar Comprobante" at bounding box center [201, 102] width 104 height 10
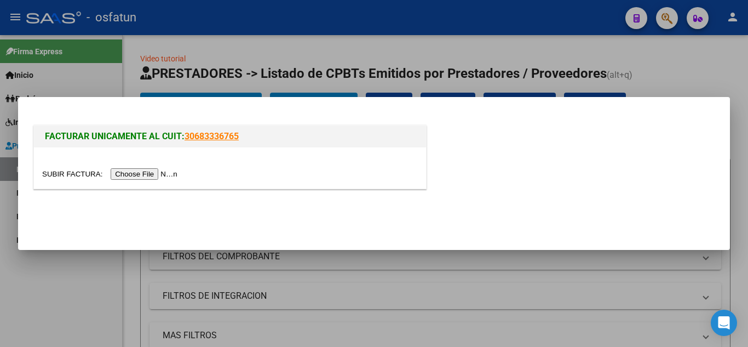
click at [154, 170] on input "file" at bounding box center [111, 173] width 139 height 11
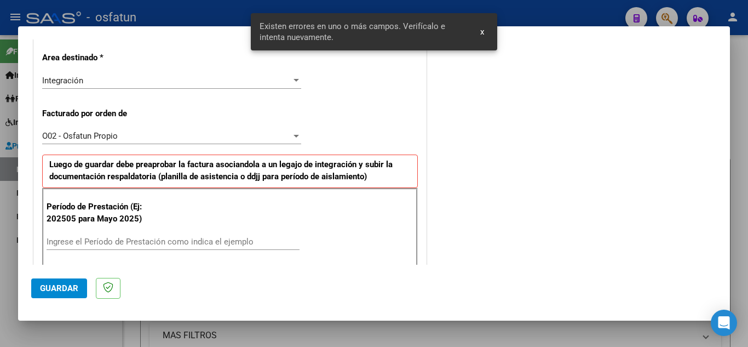
scroll to position [269, 0]
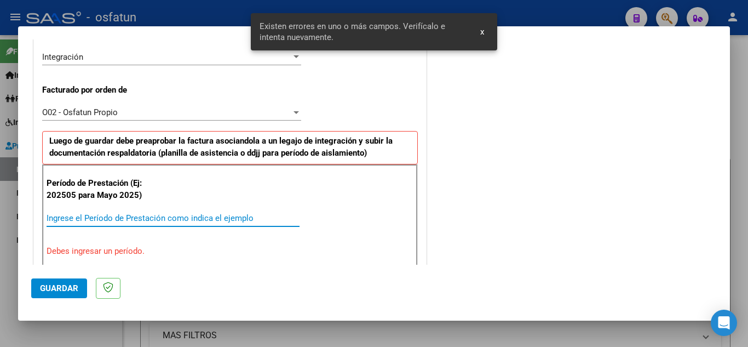
click at [120, 219] on input "Ingrese el Período de Prestación como indica el ejemplo" at bounding box center [173, 218] width 253 height 10
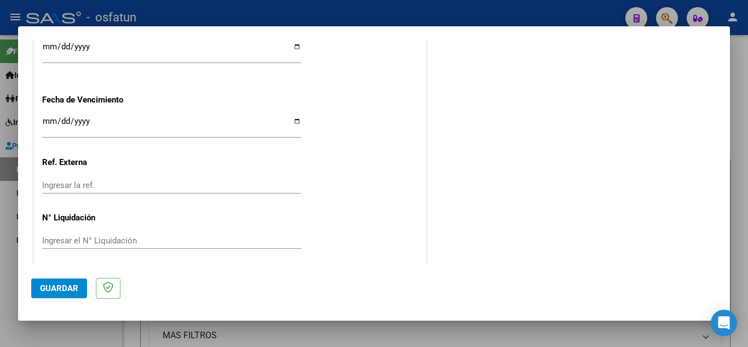
scroll to position [856, 0]
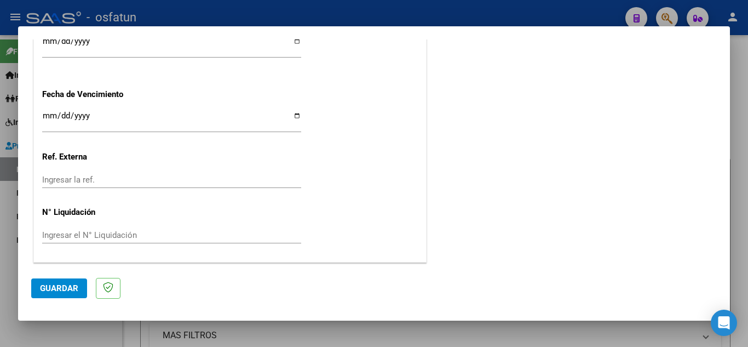
type input "202509"
click at [51, 296] on button "Guardar" at bounding box center [59, 288] width 56 height 20
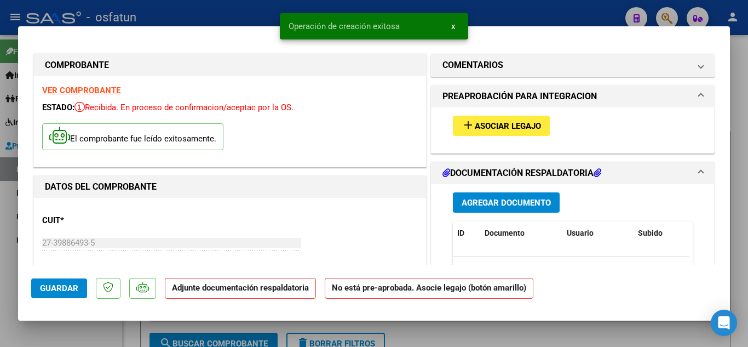
click at [525, 126] on span "Asociar Legajo" at bounding box center [508, 126] width 66 height 10
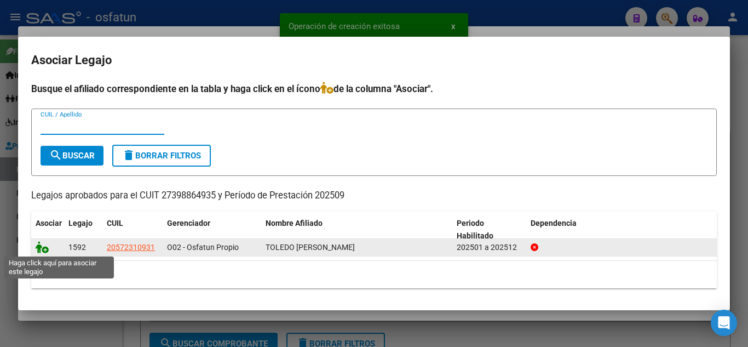
click at [38, 246] on icon at bounding box center [42, 247] width 13 height 12
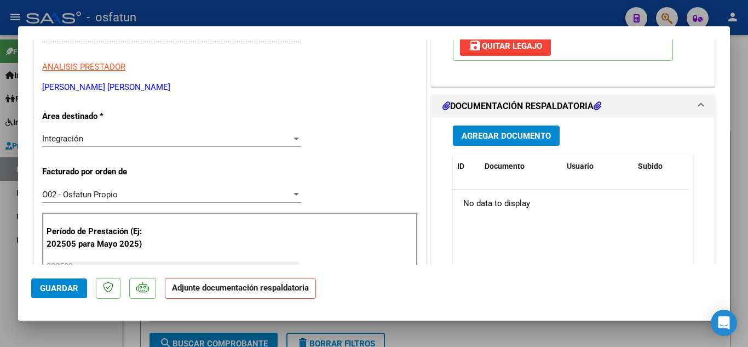
scroll to position [219, 0]
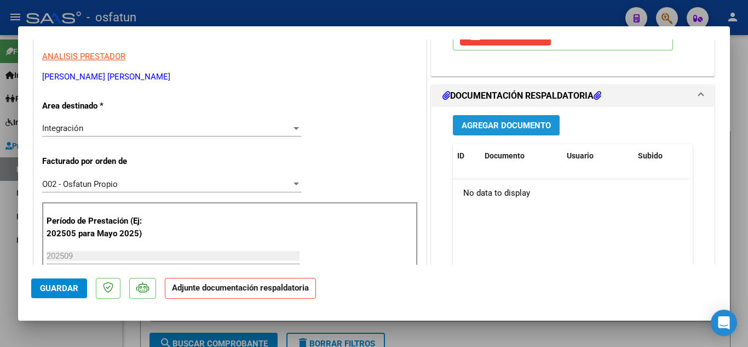
click at [497, 131] on button "Agregar Documento" at bounding box center [506, 125] width 107 height 20
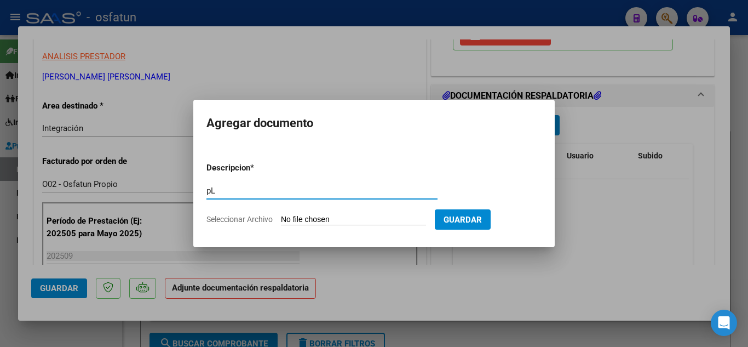
type input "p"
type input "Planilla de Asistencia y orden"
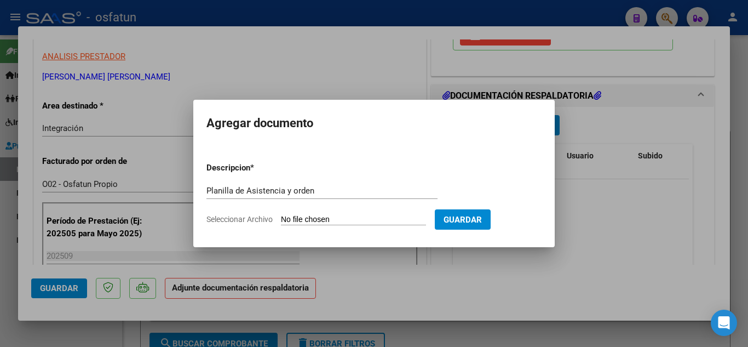
click at [342, 225] on input "Seleccionar Archivo" at bounding box center [353, 220] width 145 height 10
type input "C:\fakepath\Planilla de Asistencia y Orden MAI.pdf"
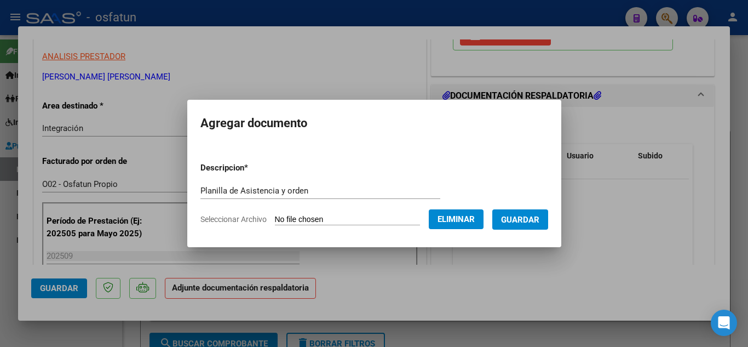
click at [539, 221] on span "Guardar" at bounding box center [520, 220] width 38 height 10
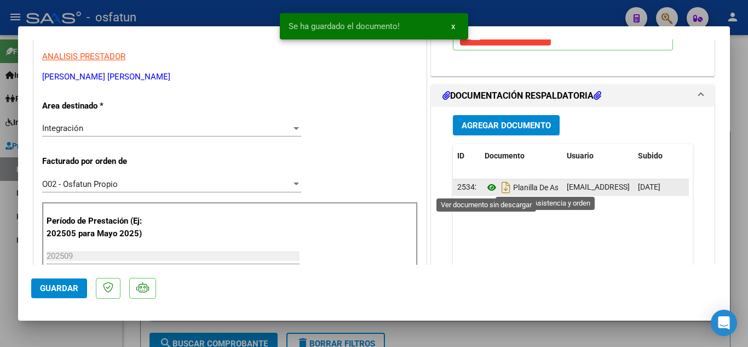
click at [488, 189] on icon at bounding box center [492, 187] width 14 height 13
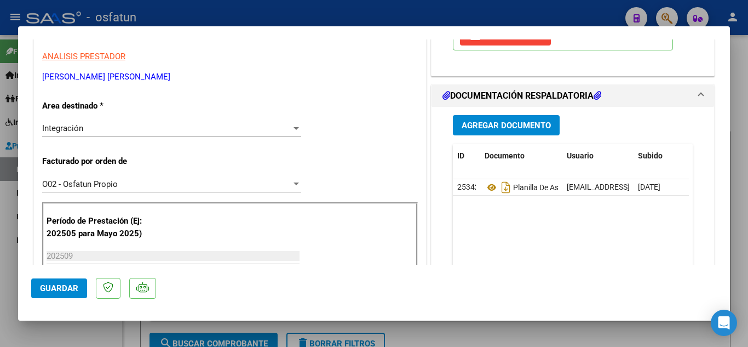
click at [37, 300] on mat-dialog-actions "Guardar" at bounding box center [374, 285] width 686 height 43
click at [50, 295] on button "Guardar" at bounding box center [59, 288] width 56 height 20
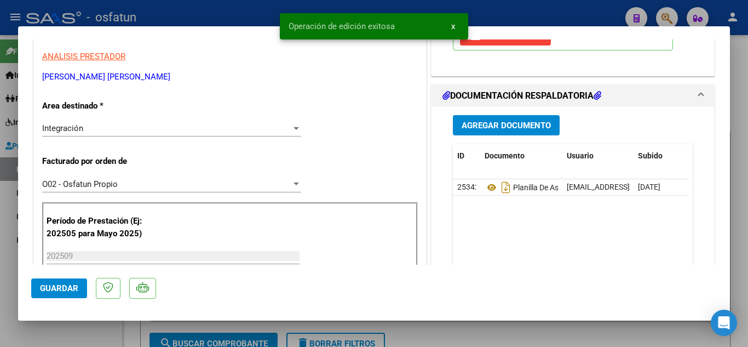
click at [226, 13] on div at bounding box center [374, 173] width 748 height 347
type input "$ 0,00"
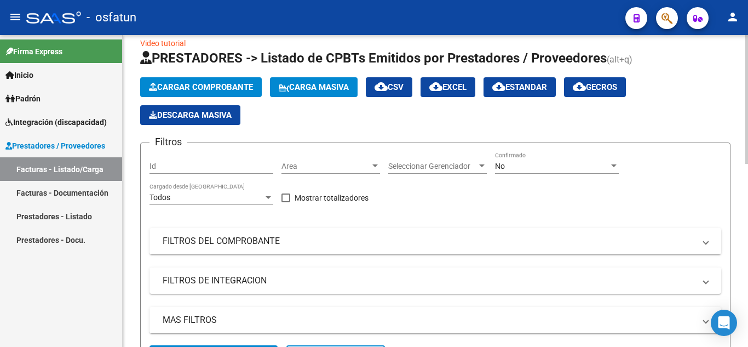
scroll to position [0, 0]
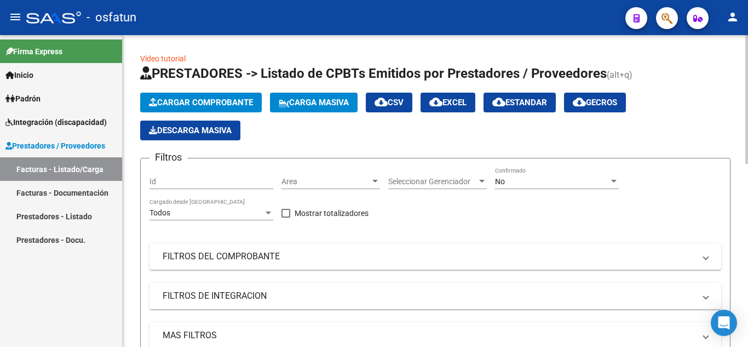
click at [210, 96] on button "Cargar Comprobante" at bounding box center [201, 103] width 122 height 20
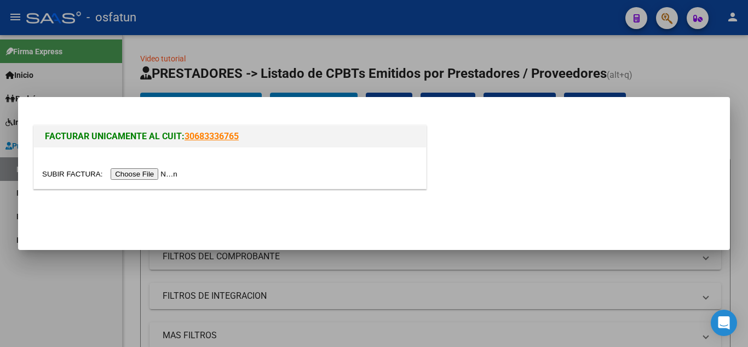
click at [156, 175] on input "file" at bounding box center [111, 173] width 139 height 11
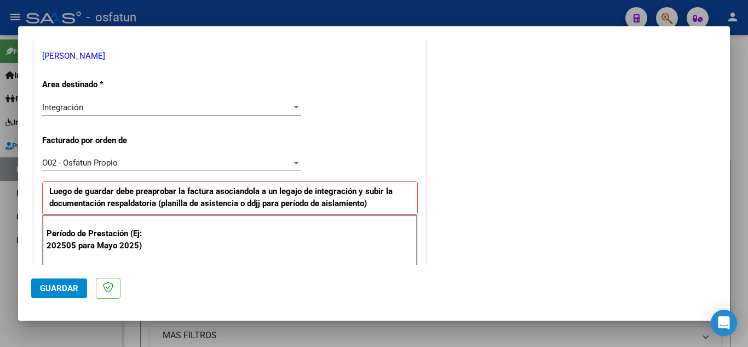
scroll to position [329, 0]
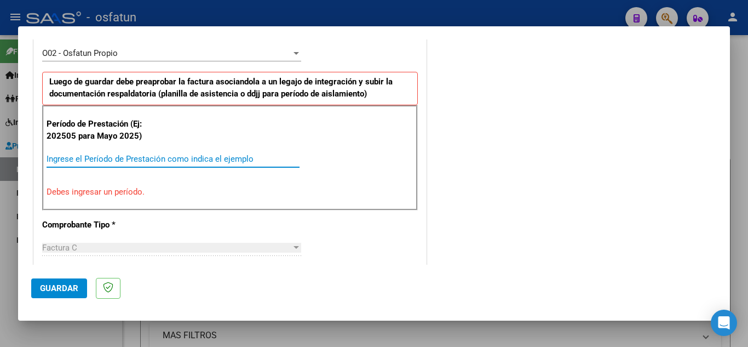
click at [147, 162] on input "Ingrese el Período de Prestación como indica el ejemplo" at bounding box center [173, 159] width 253 height 10
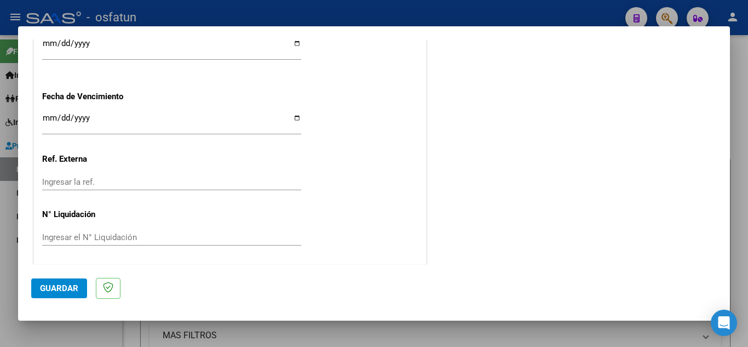
scroll to position [856, 0]
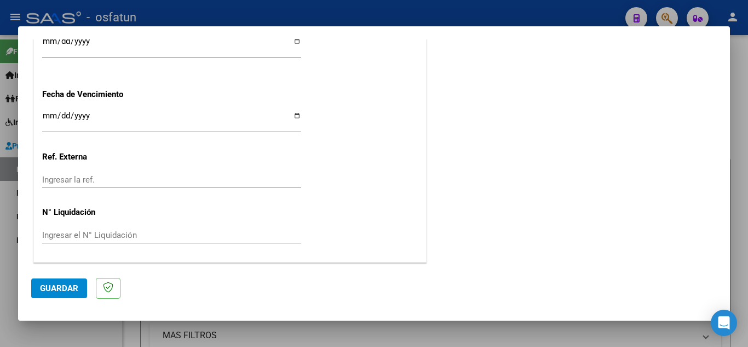
type input "202509"
click at [58, 288] on span "Guardar" at bounding box center [59, 288] width 38 height 10
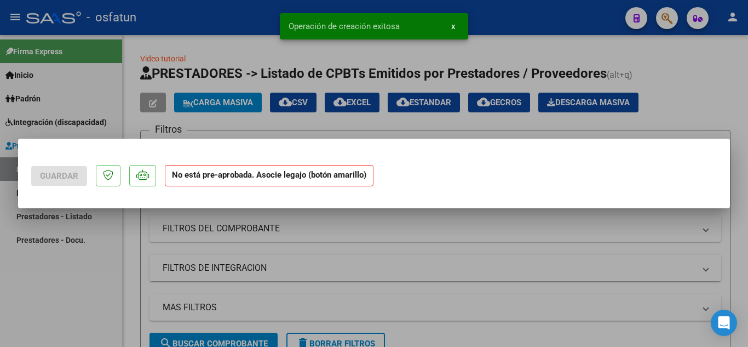
scroll to position [0, 0]
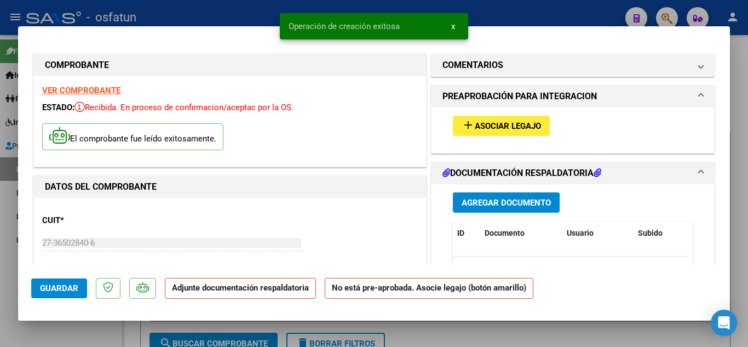
click at [498, 130] on span "Asociar Legajo" at bounding box center [508, 126] width 66 height 10
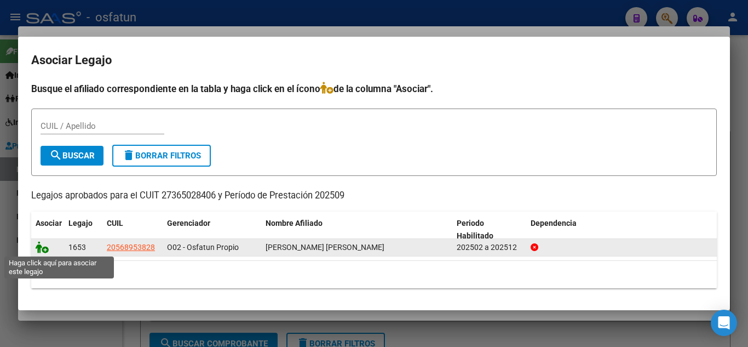
click at [47, 244] on icon at bounding box center [42, 247] width 13 height 12
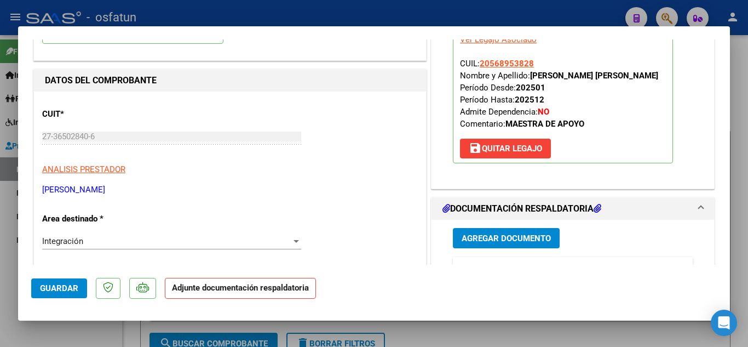
scroll to position [164, 0]
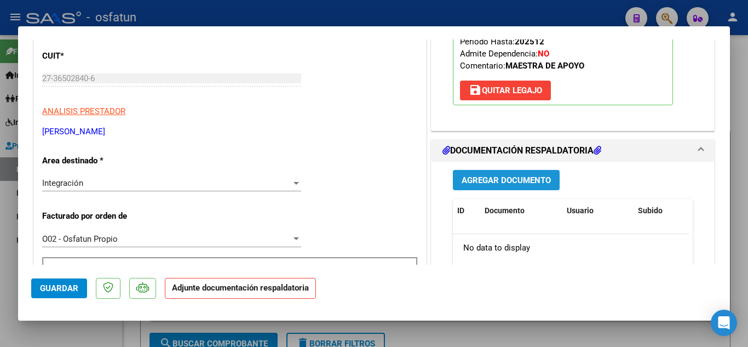
click at [505, 183] on span "Agregar Documento" at bounding box center [506, 180] width 89 height 10
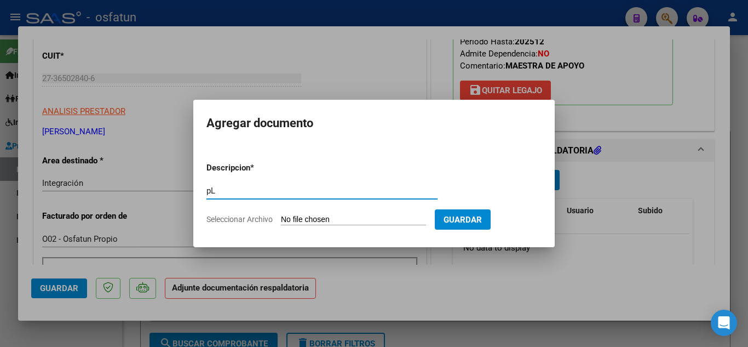
type input "p"
type input "Planilla de Asistencia"
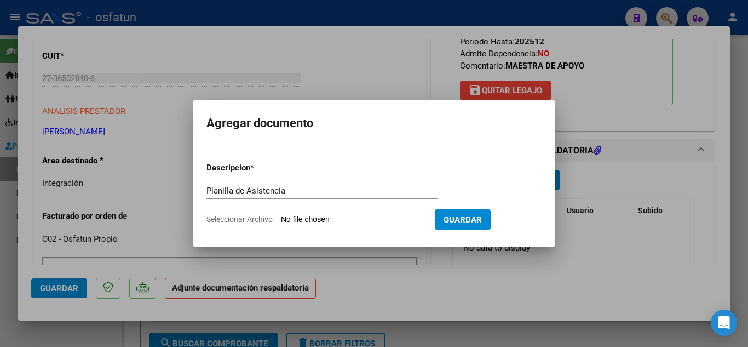
click at [316, 210] on form "Descripcion * Planilla de Asistencia Escriba aquí una descripcion Seleccionar A…" at bounding box center [373, 193] width 335 height 80
click at [319, 217] on input "Seleccionar Archivo" at bounding box center [353, 220] width 145 height 10
type input "C:\fakepath\ASISTENCIA SEPTIEMBRE.pdf"
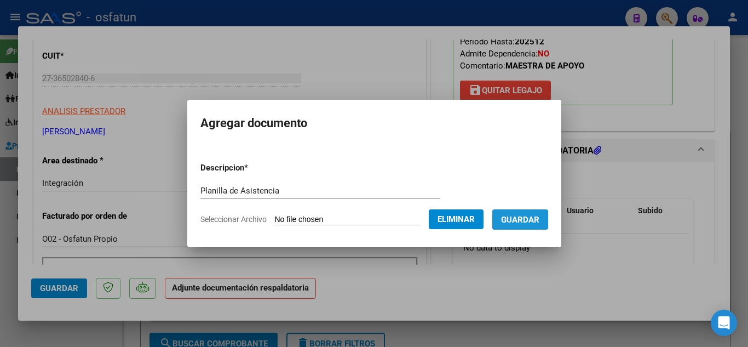
click at [527, 220] on span "Guardar" at bounding box center [520, 220] width 38 height 10
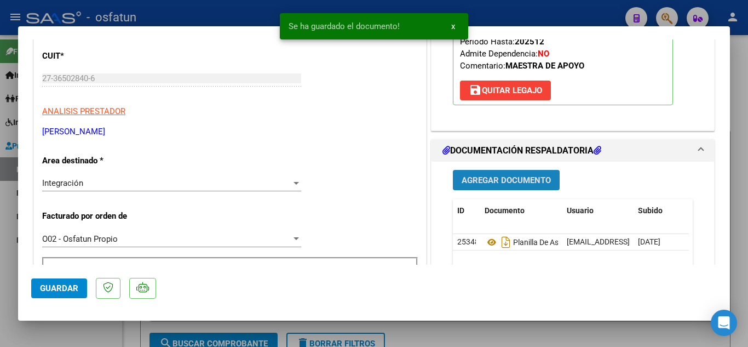
click at [514, 188] on button "Agregar Documento" at bounding box center [506, 180] width 107 height 20
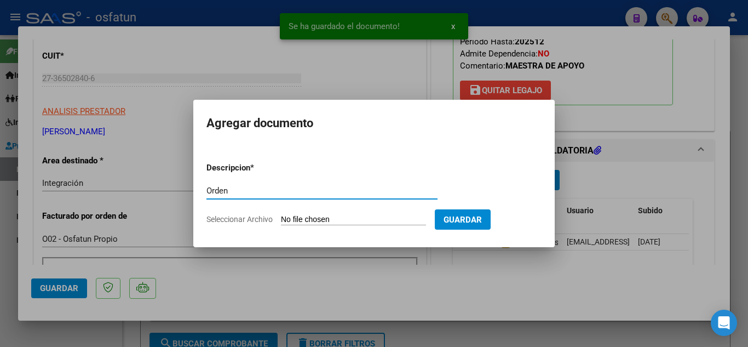
type input "Orden"
click at [347, 218] on input "Seleccionar Archivo" at bounding box center [353, 220] width 145 height 10
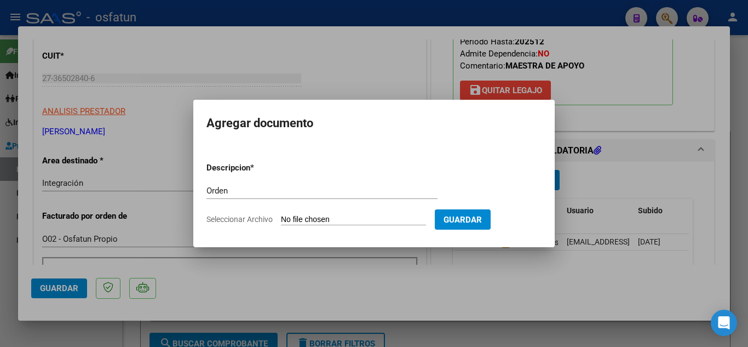
type input "C:\fakepath\2025 autorización.pdf"
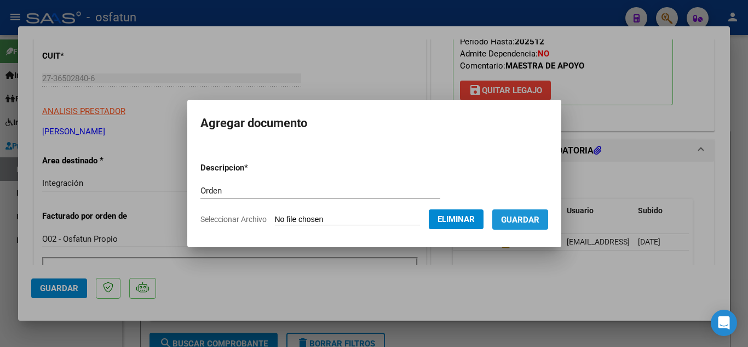
click at [539, 221] on span "Guardar" at bounding box center [520, 220] width 38 height 10
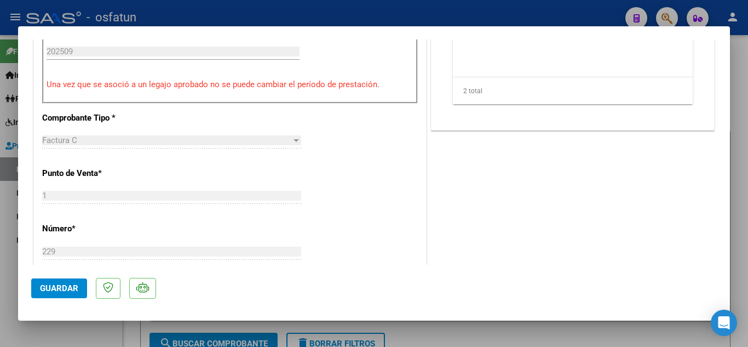
scroll to position [438, 0]
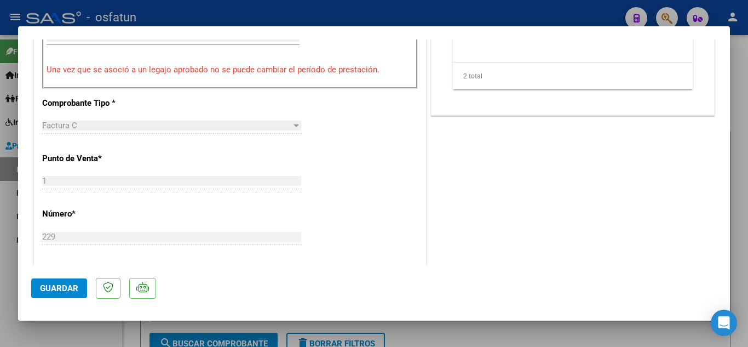
click at [67, 292] on span "Guardar" at bounding box center [59, 288] width 38 height 10
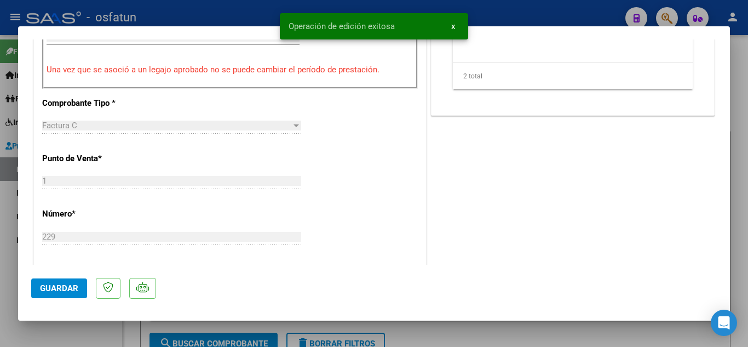
click at [213, 16] on div at bounding box center [374, 173] width 748 height 347
type input "$ 0,00"
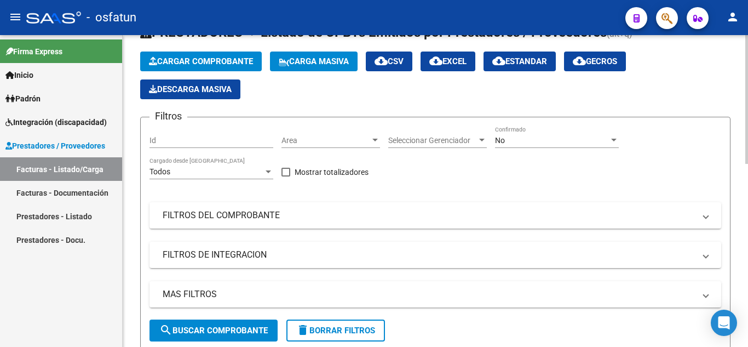
scroll to position [0, 0]
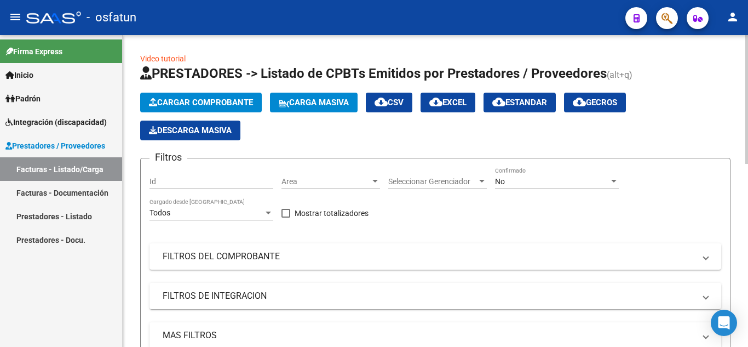
click at [222, 104] on span "Cargar Comprobante" at bounding box center [201, 102] width 104 height 10
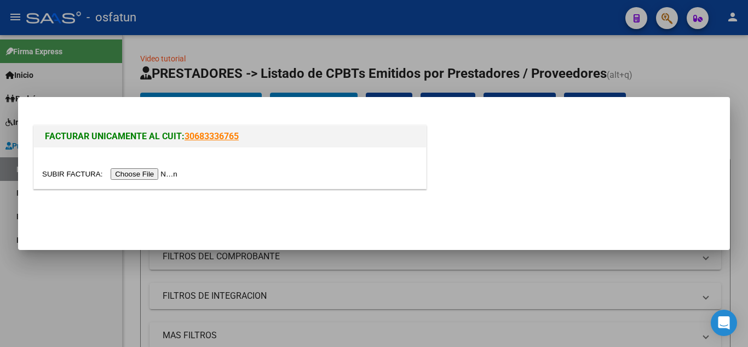
click at [149, 181] on div at bounding box center [230, 167] width 392 height 41
click at [151, 176] on input "file" at bounding box center [111, 173] width 139 height 11
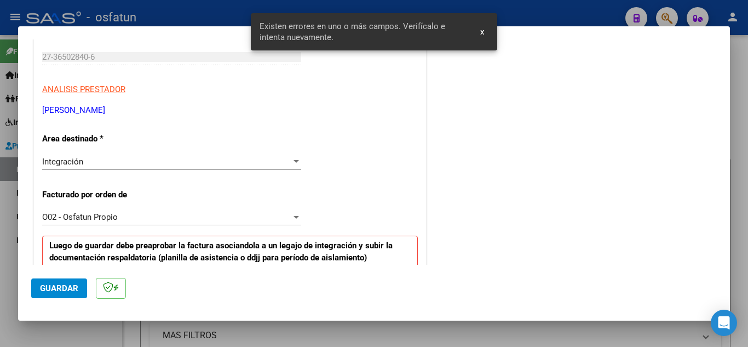
scroll to position [139, 0]
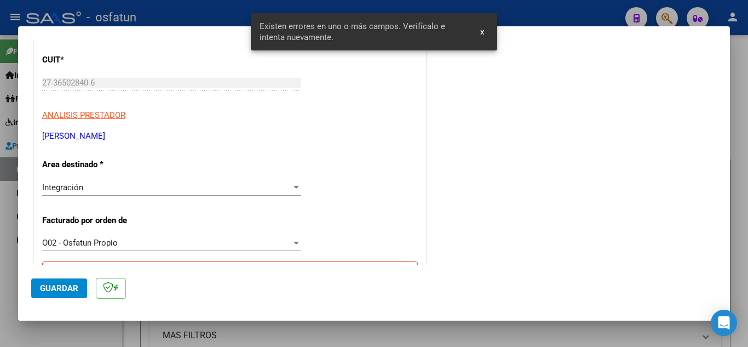
click at [227, 194] on div "Integración Seleccionar Area" at bounding box center [171, 187] width 259 height 16
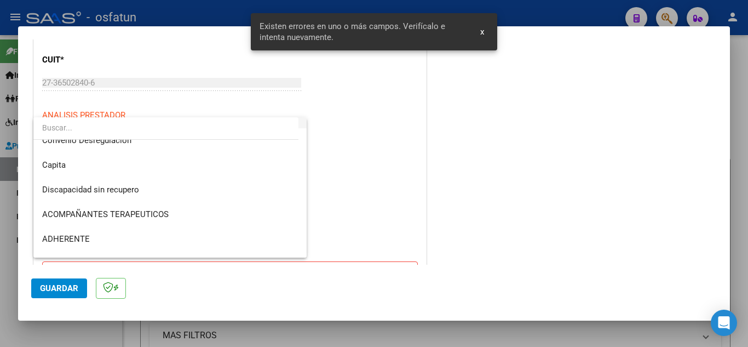
scroll to position [151, 0]
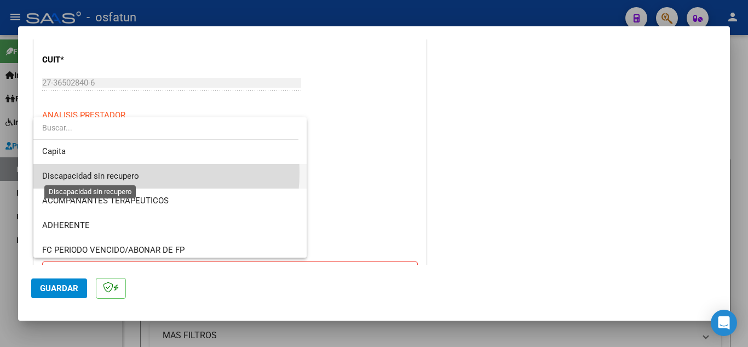
click at [129, 172] on span "Discapacidad sin recupero" at bounding box center [90, 176] width 97 height 10
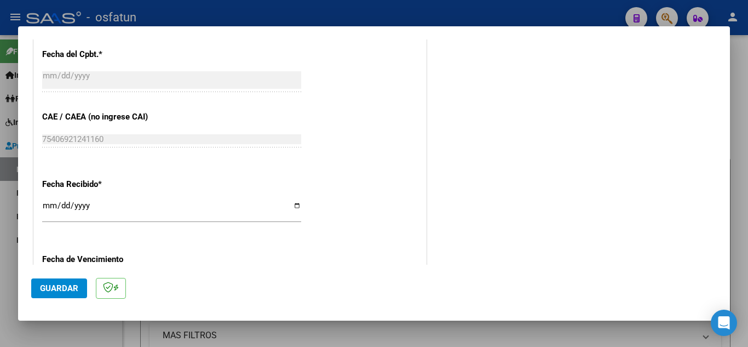
scroll to position [746, 0]
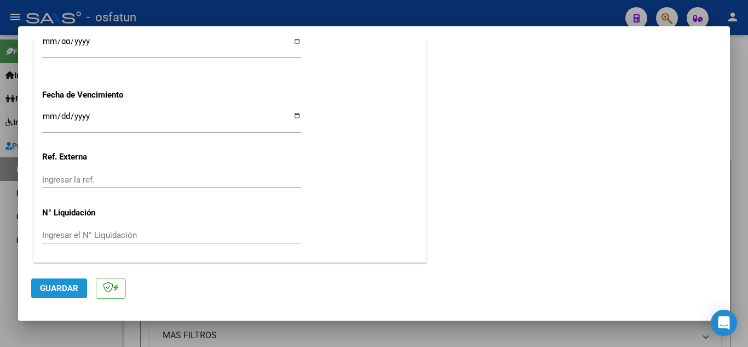
click at [55, 290] on span "Guardar" at bounding box center [59, 288] width 38 height 10
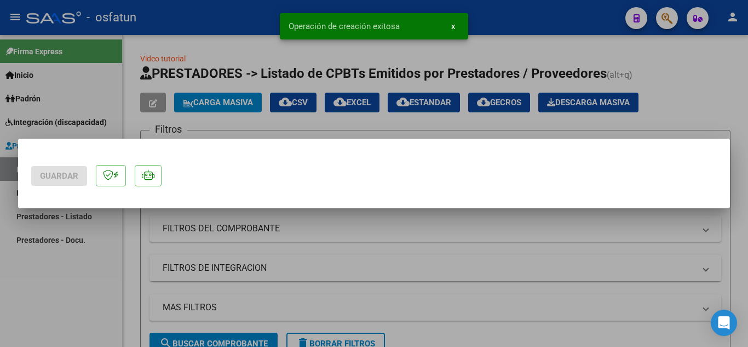
scroll to position [0, 0]
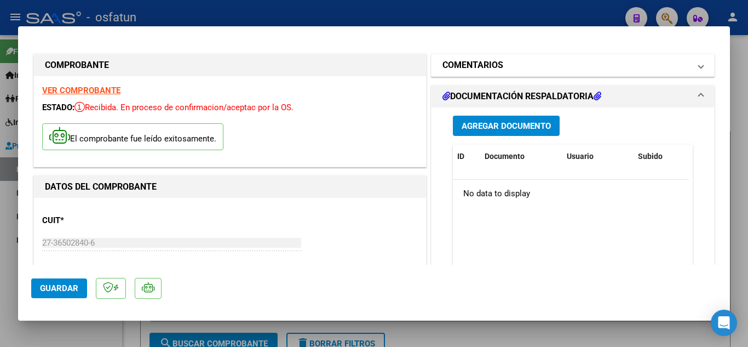
click at [507, 70] on mat-panel-title "COMENTARIOS" at bounding box center [566, 65] width 248 height 13
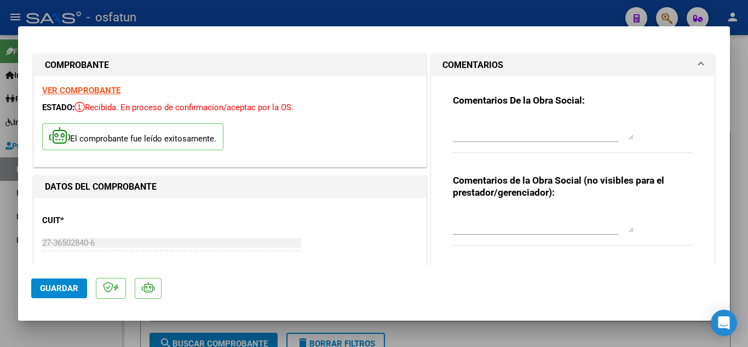
click at [510, 135] on textarea at bounding box center [543, 129] width 181 height 22
type textarea "f"
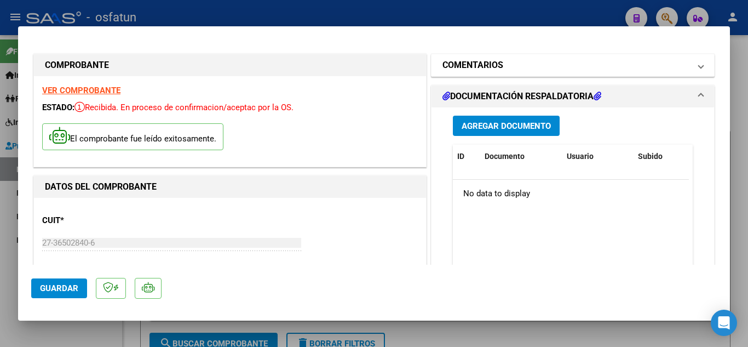
click at [500, 72] on mat-expansion-panel-header "COMENTARIOS" at bounding box center [573, 65] width 283 height 22
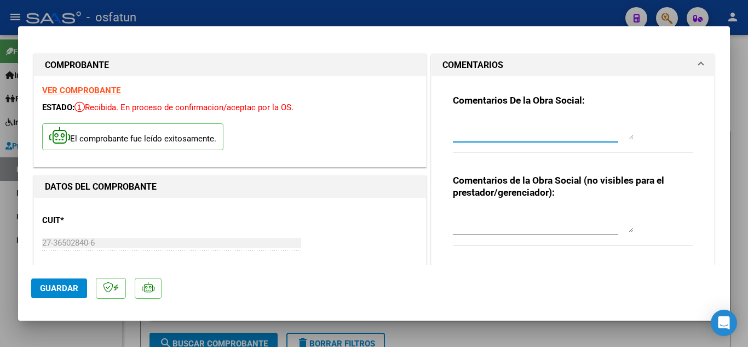
click at [490, 135] on textarea at bounding box center [543, 129] width 181 height 22
type textarea "f"
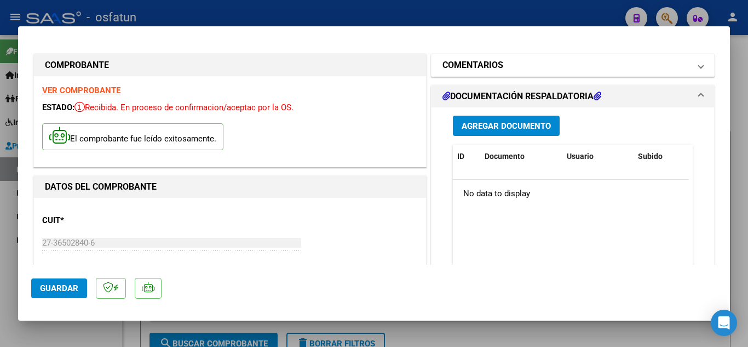
click at [491, 69] on h1 "COMENTARIOS" at bounding box center [472, 65] width 61 height 13
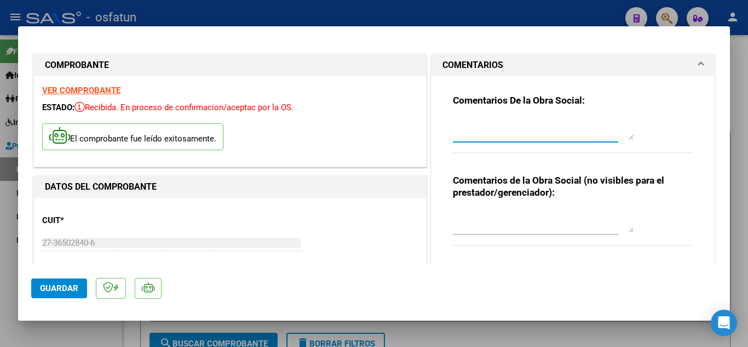
click at [506, 133] on textarea at bounding box center [543, 129] width 181 height 22
type textarea "FACTURA ANULADA N.C Nº1-33"
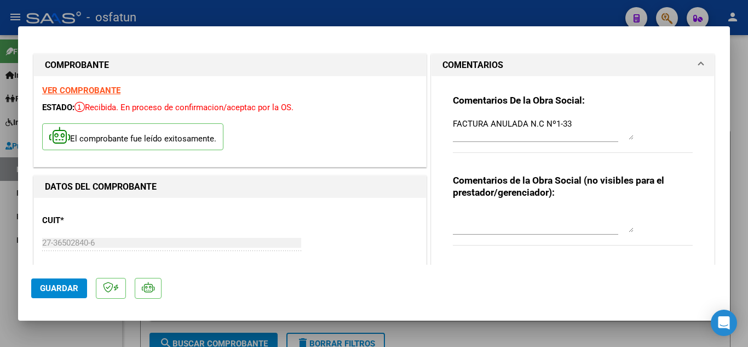
click at [444, 278] on mat-dialog-actions "Guardar" at bounding box center [374, 285] width 686 height 43
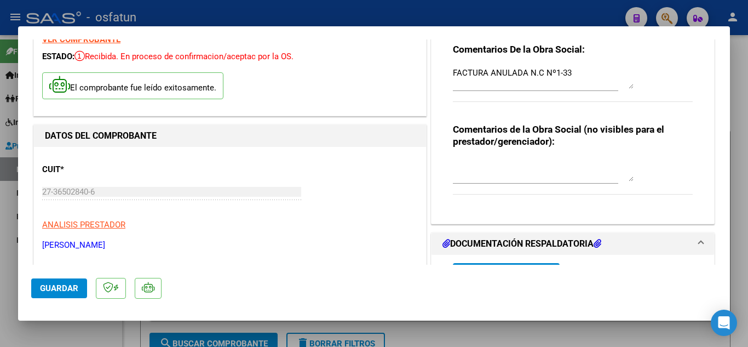
scroll to position [110, 0]
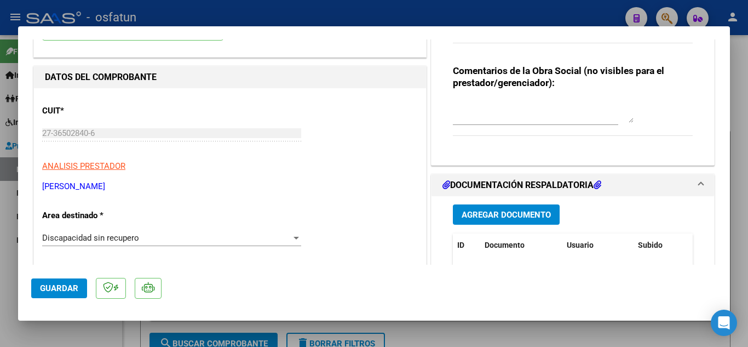
click at [64, 293] on span "Guardar" at bounding box center [59, 288] width 38 height 10
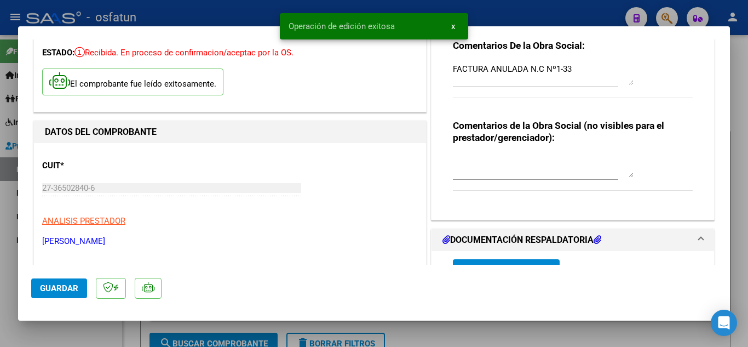
scroll to position [0, 0]
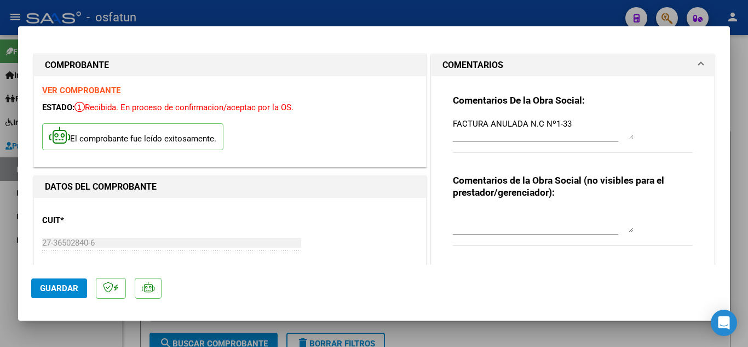
click at [393, 22] on div at bounding box center [374, 173] width 748 height 347
type input "$ 0,00"
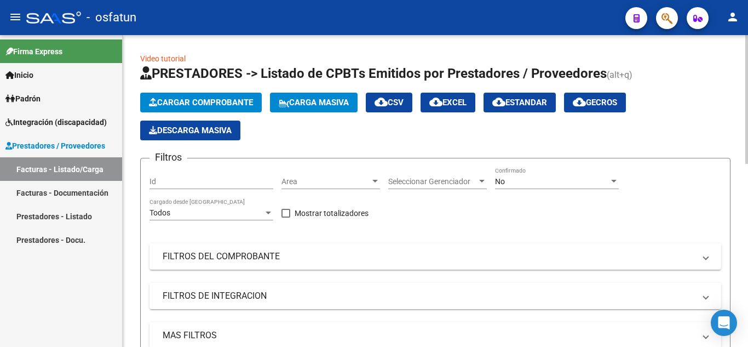
click at [203, 96] on button "Cargar Comprobante" at bounding box center [201, 103] width 122 height 20
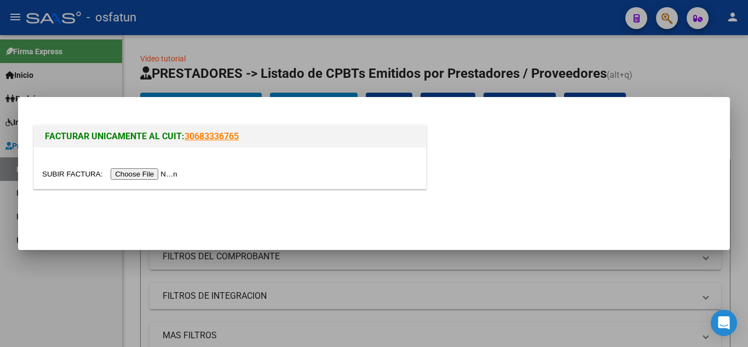
click at [150, 173] on input "file" at bounding box center [111, 173] width 139 height 11
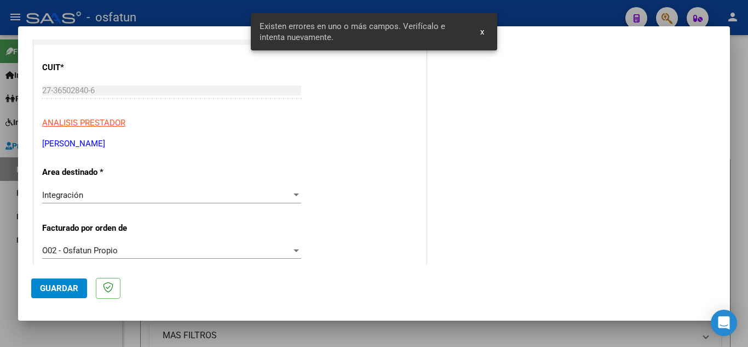
scroll to position [105, 0]
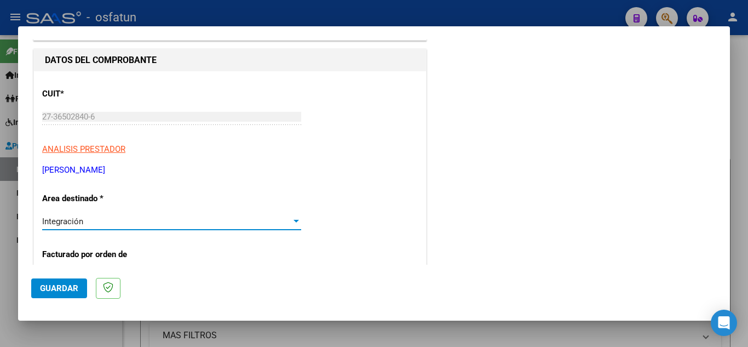
click at [271, 218] on div "Integración" at bounding box center [166, 221] width 249 height 10
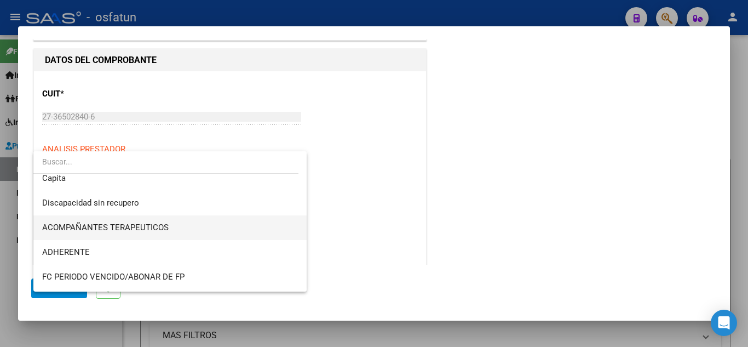
scroll to position [125, 0]
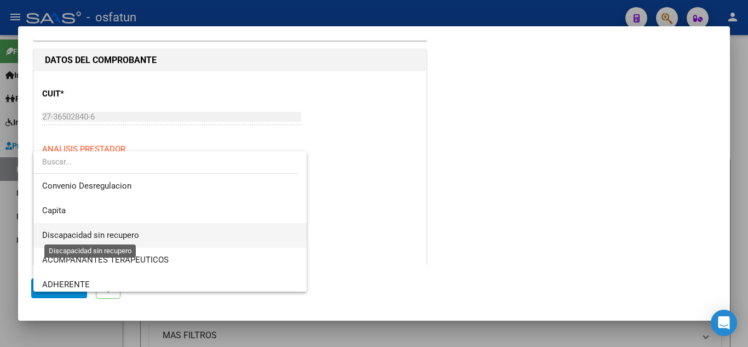
click at [116, 233] on span "Discapacidad sin recupero" at bounding box center [90, 235] width 97 height 10
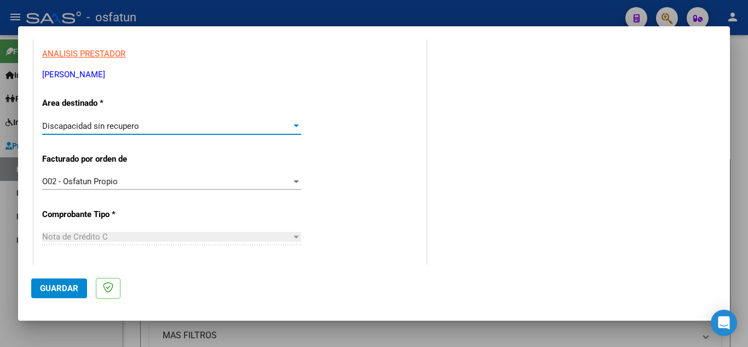
scroll to position [215, 0]
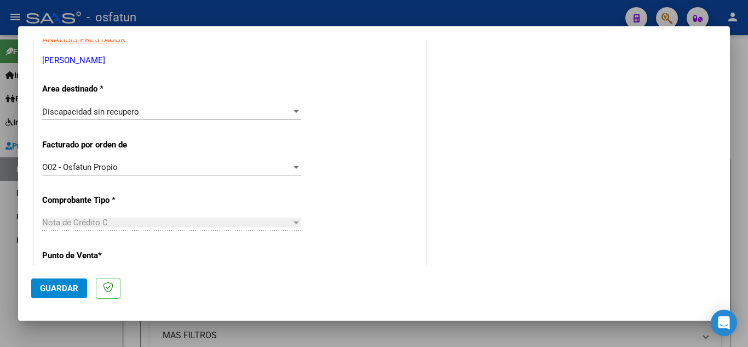
click at [231, 175] on div "O02 - Osfatun Propio Seleccionar Gerenciador" at bounding box center [171, 167] width 259 height 16
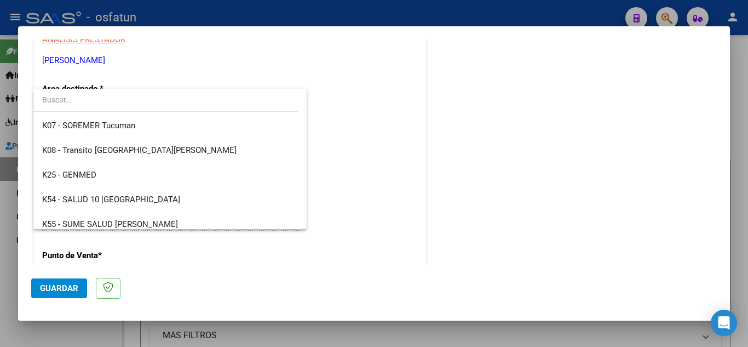
scroll to position [548, 0]
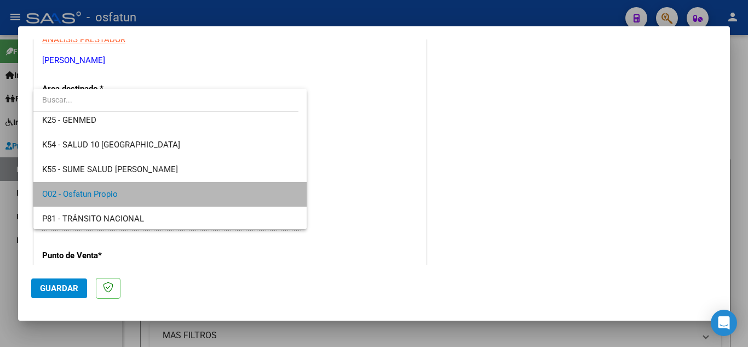
click at [208, 194] on span "O02 - Osfatun Propio" at bounding box center [170, 194] width 256 height 25
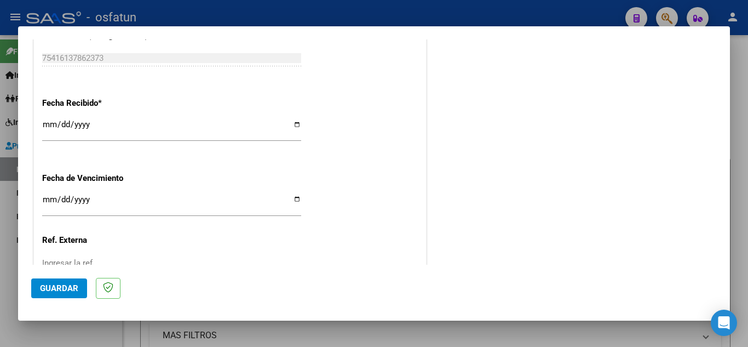
scroll to position [746, 0]
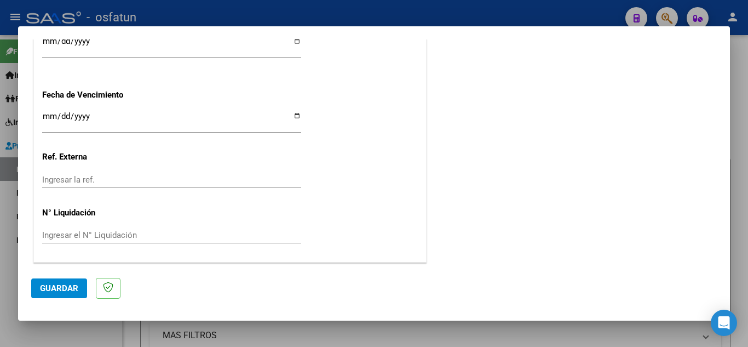
click at [63, 278] on button "Guardar" at bounding box center [59, 288] width 56 height 20
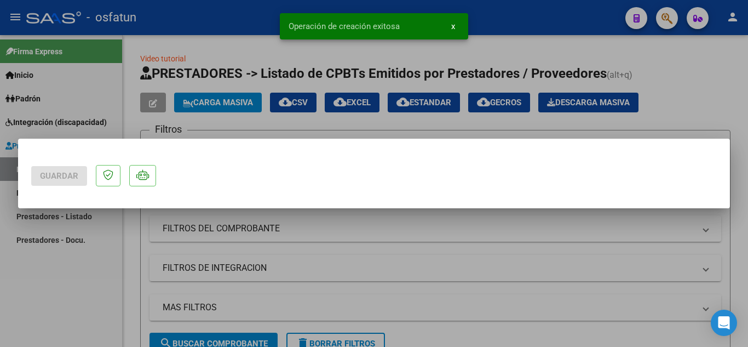
scroll to position [0, 0]
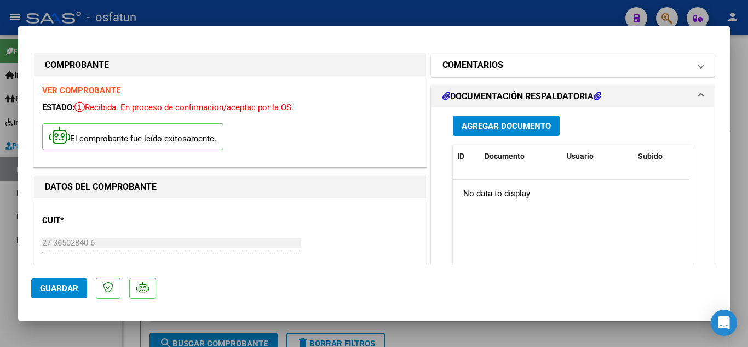
click at [517, 68] on mat-panel-title "COMENTARIOS" at bounding box center [566, 65] width 248 height 13
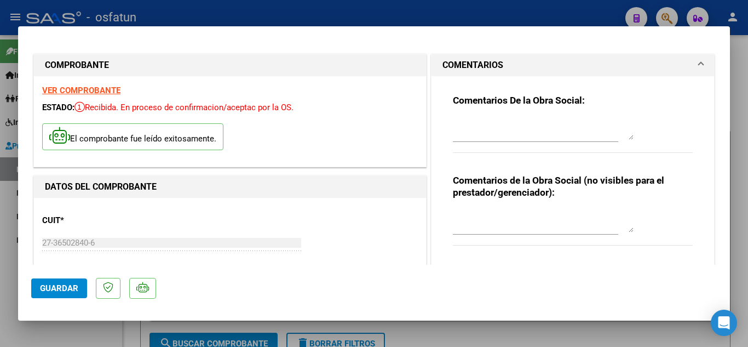
click at [516, 141] on div at bounding box center [543, 129] width 181 height 26
type textarea "f"
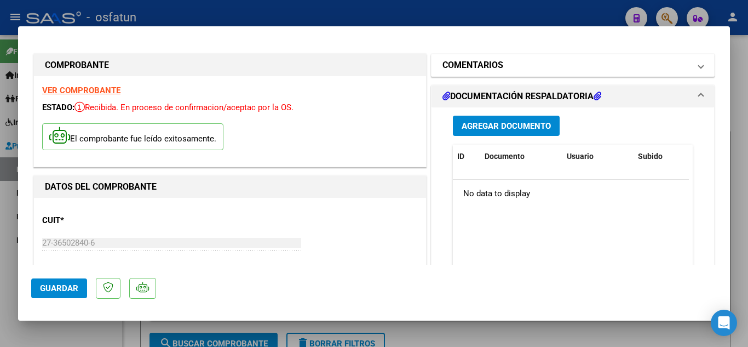
click at [485, 64] on h1 "COMENTARIOS" at bounding box center [472, 65] width 61 height 13
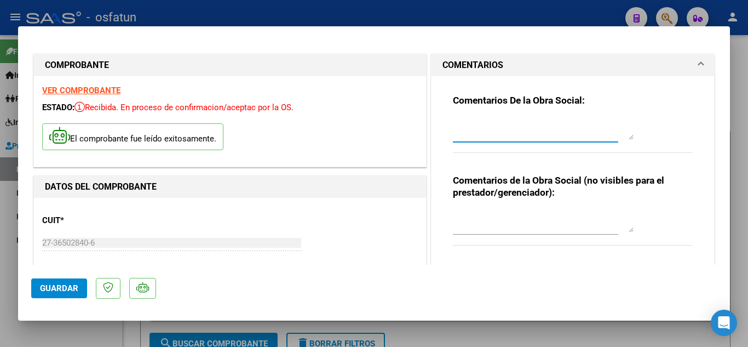
click at [468, 134] on textarea at bounding box center [543, 129] width 181 height 22
type textarea "c"
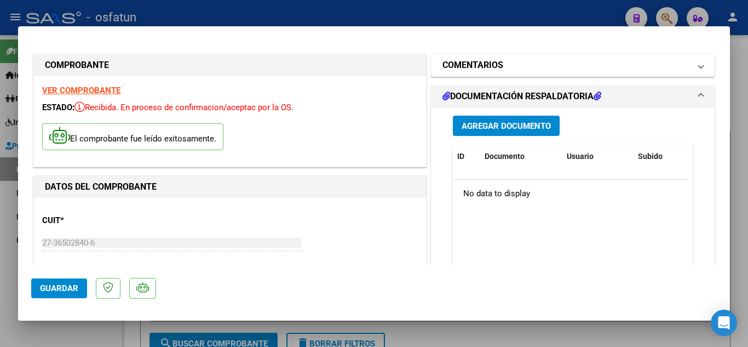
click at [484, 60] on h1 "COMENTARIOS" at bounding box center [472, 65] width 61 height 13
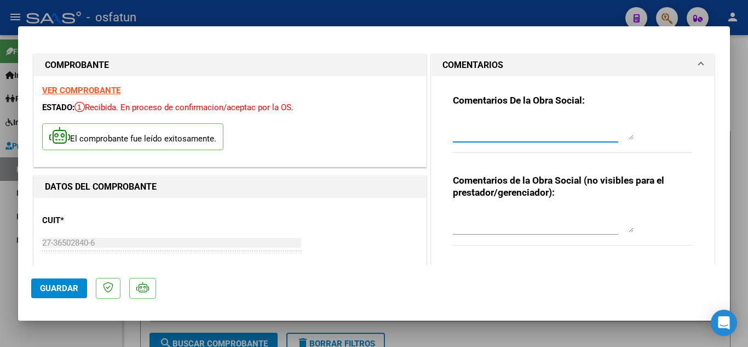
click at [485, 125] on textarea at bounding box center [543, 129] width 181 height 22
type textarea "CORRESPONDIENTE A F Nº1-223"
click at [576, 221] on textarea at bounding box center [543, 221] width 181 height 22
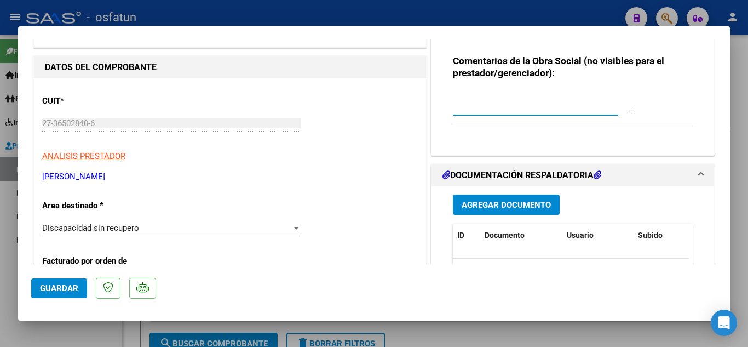
scroll to position [164, 0]
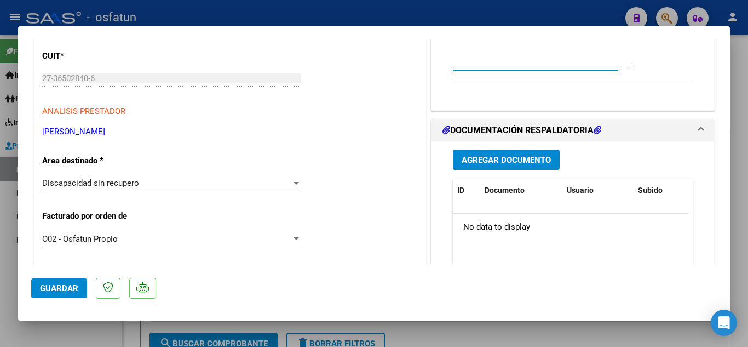
click at [45, 295] on button "Guardar" at bounding box center [59, 288] width 56 height 20
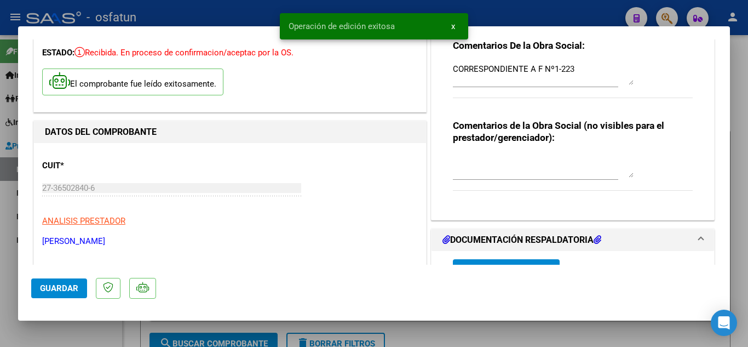
scroll to position [0, 0]
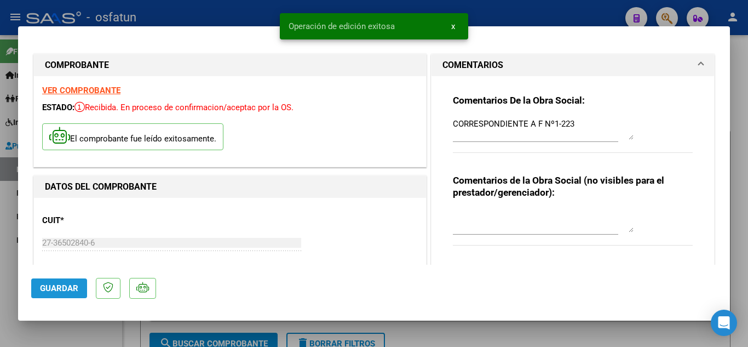
click at [58, 286] on span "Guardar" at bounding box center [59, 288] width 38 height 10
click at [254, 19] on div at bounding box center [374, 173] width 748 height 347
type input "$ 0,00"
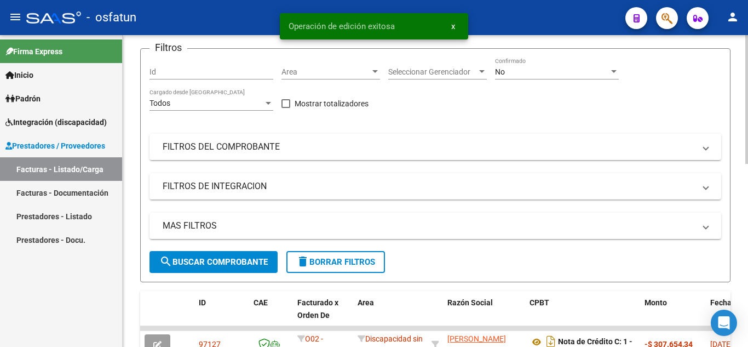
scroll to position [219, 0]
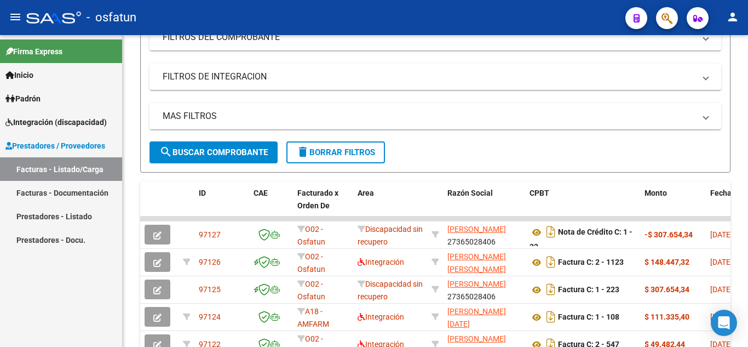
click at [82, 286] on div "Firma Express Inicio Calendario SSS Instructivos Contacto OS Padrón Análisis Af…" at bounding box center [61, 191] width 122 height 312
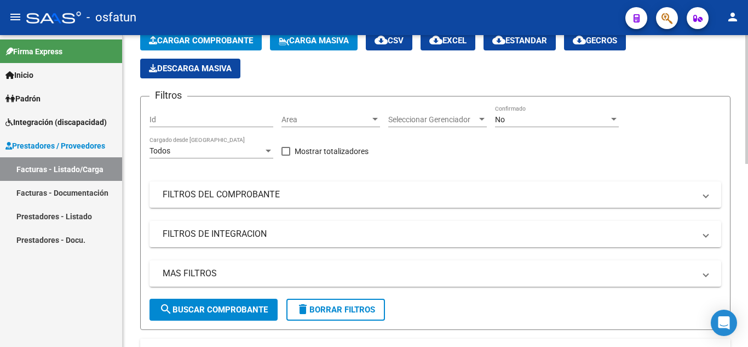
scroll to position [0, 0]
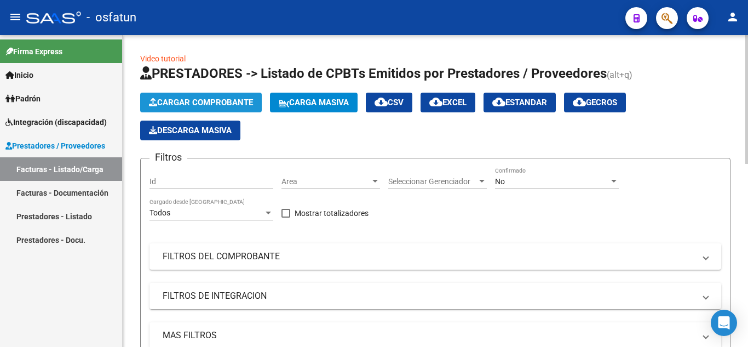
click at [203, 97] on button "Cargar Comprobante" at bounding box center [201, 103] width 122 height 20
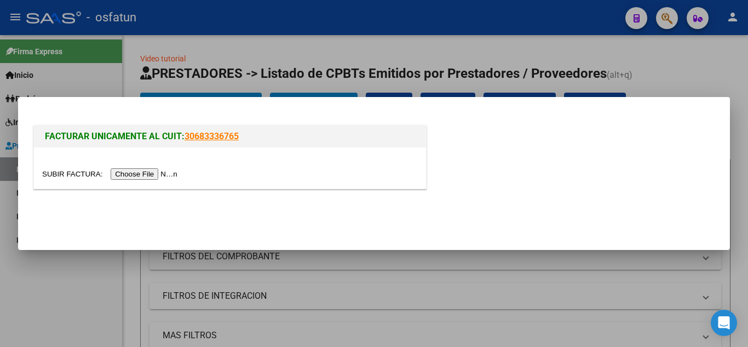
click at [151, 170] on input "file" at bounding box center [111, 173] width 139 height 11
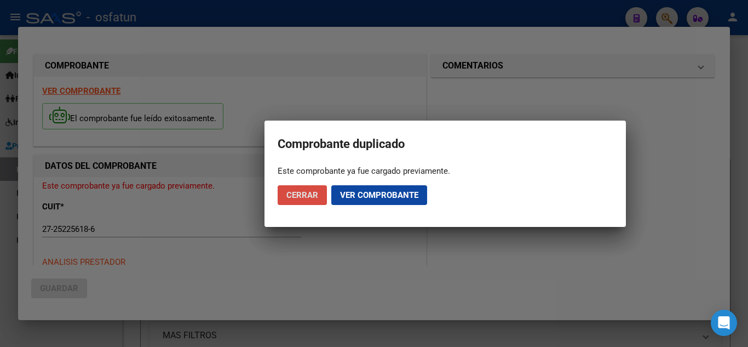
click at [306, 193] on span "Cerrar" at bounding box center [302, 195] width 32 height 10
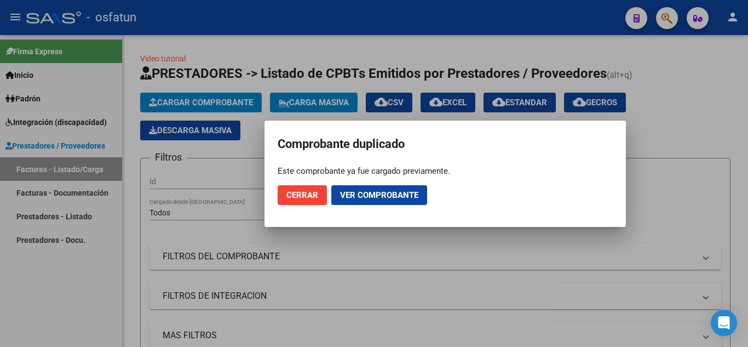
click at [374, 198] on span "Ver comprobante" at bounding box center [379, 195] width 78 height 10
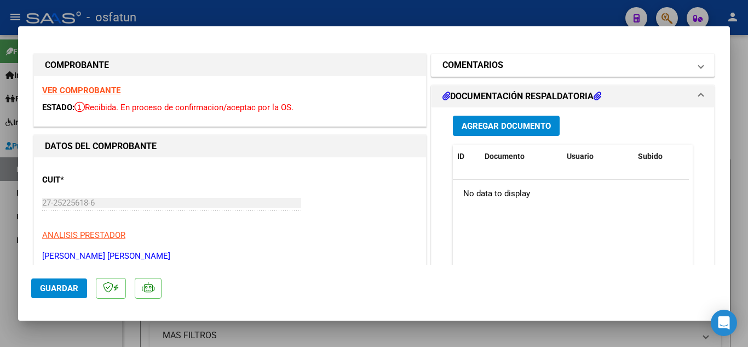
click at [533, 70] on mat-panel-title "COMENTARIOS" at bounding box center [566, 65] width 248 height 13
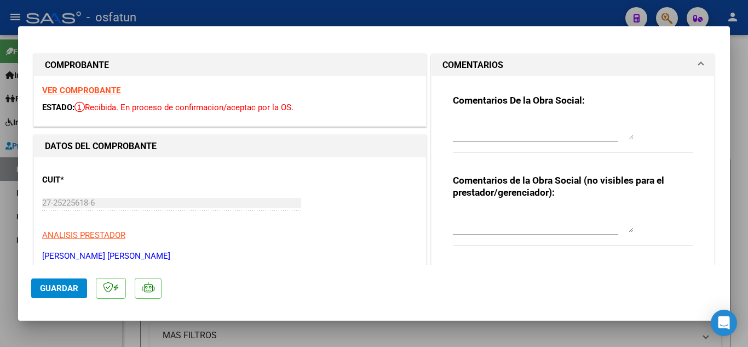
click at [530, 139] on textarea at bounding box center [543, 129] width 181 height 22
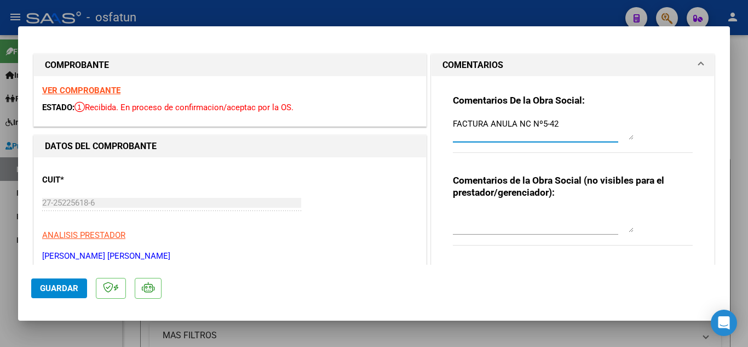
type textarea "FACTURA ANULA NC Nº5-42"
click at [62, 294] on button "Guardar" at bounding box center [59, 288] width 56 height 20
click at [254, 12] on div at bounding box center [374, 173] width 748 height 347
type input "$ 0,00"
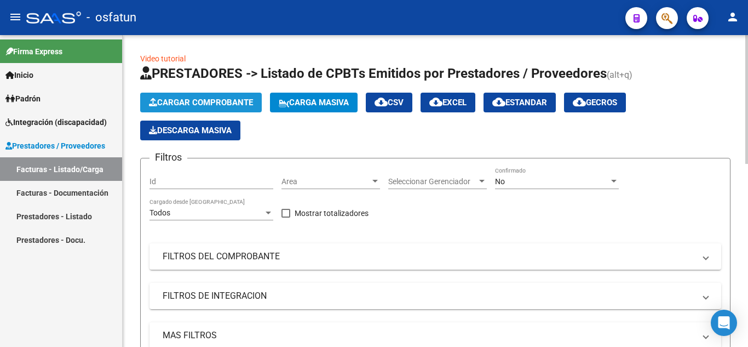
click at [203, 95] on button "Cargar Comprobante" at bounding box center [201, 103] width 122 height 20
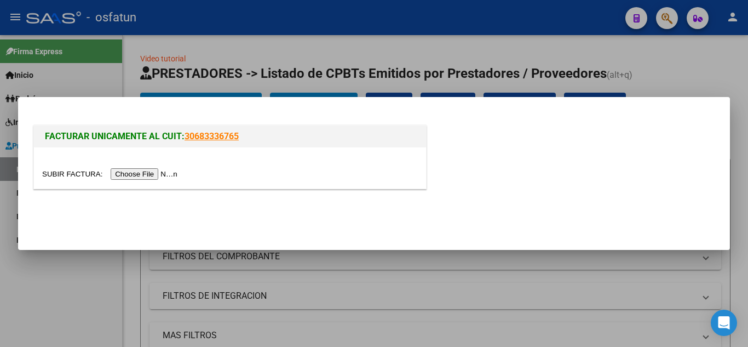
click at [143, 171] on input "file" at bounding box center [111, 173] width 139 height 11
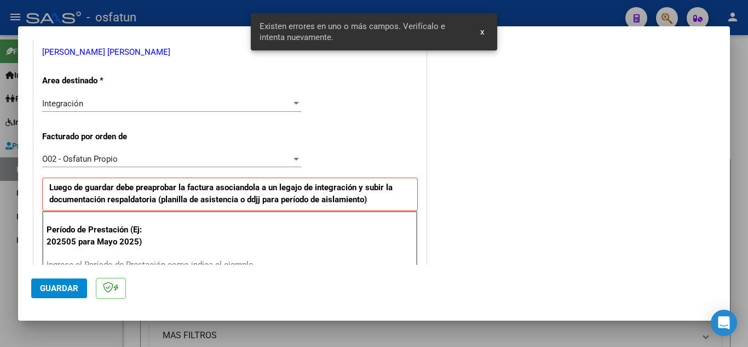
scroll to position [249, 0]
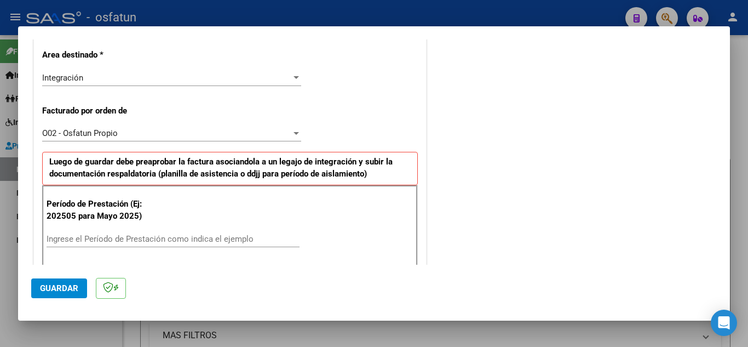
click at [199, 79] on div "Integración" at bounding box center [166, 78] width 249 height 10
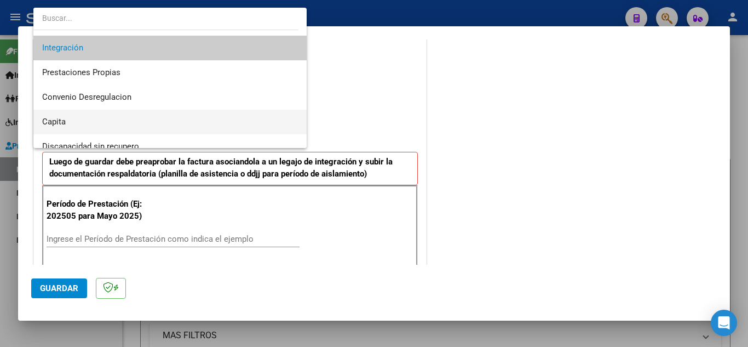
scroll to position [125, 0]
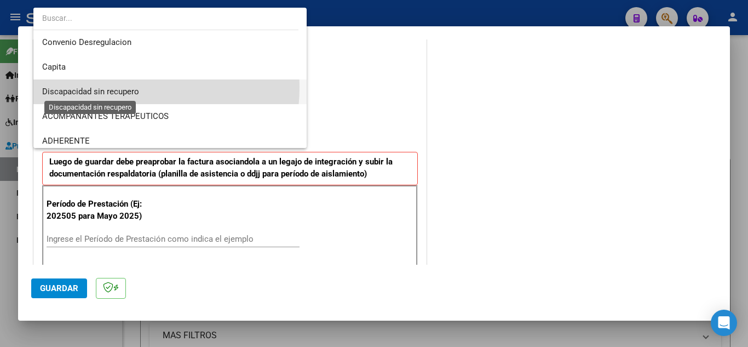
click at [119, 87] on span "Discapacidad sin recupero" at bounding box center [90, 92] width 97 height 10
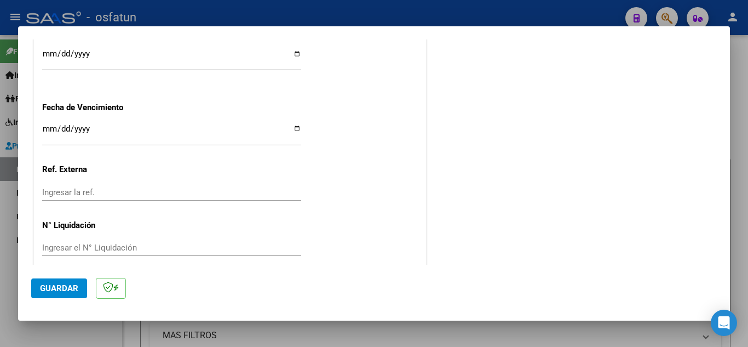
scroll to position [746, 0]
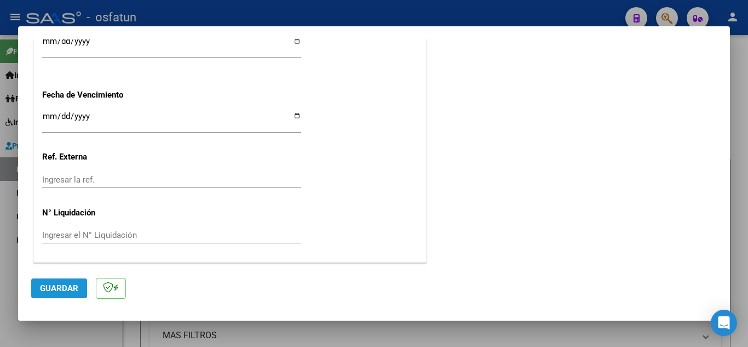
click at [38, 285] on button "Guardar" at bounding box center [59, 288] width 56 height 20
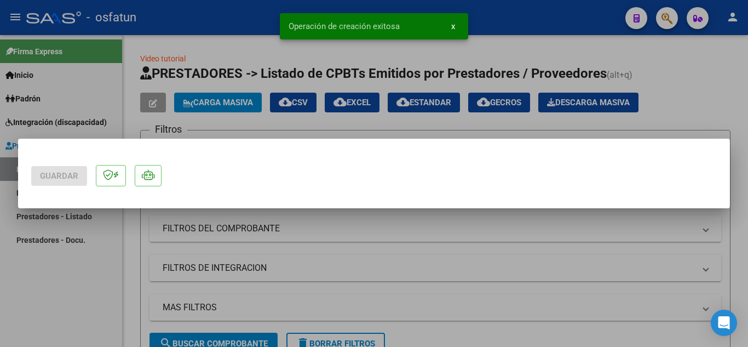
scroll to position [0, 0]
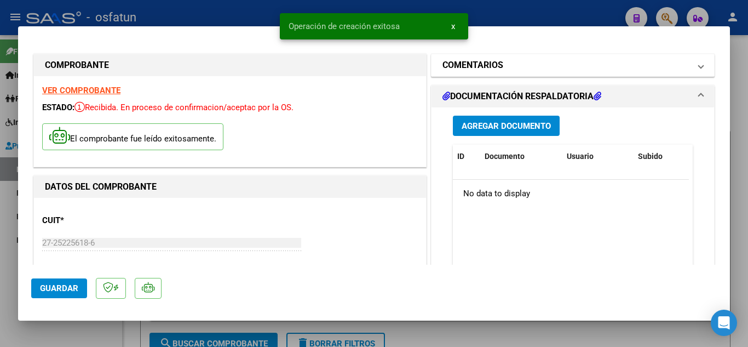
click at [490, 71] on h1 "COMENTARIOS" at bounding box center [472, 65] width 61 height 13
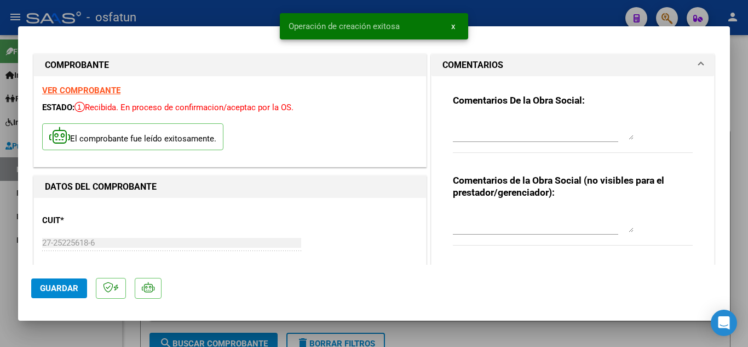
click at [475, 131] on textarea at bounding box center [543, 129] width 181 height 22
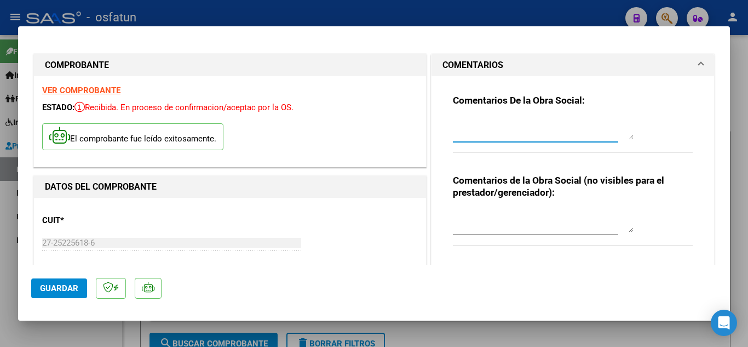
type textarea "f"
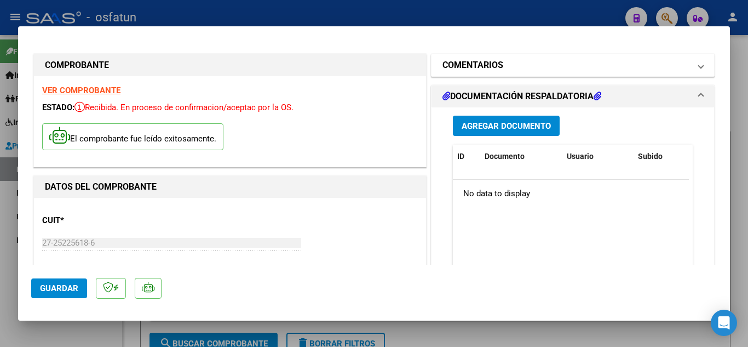
click at [481, 62] on h1 "COMENTARIOS" at bounding box center [472, 65] width 61 height 13
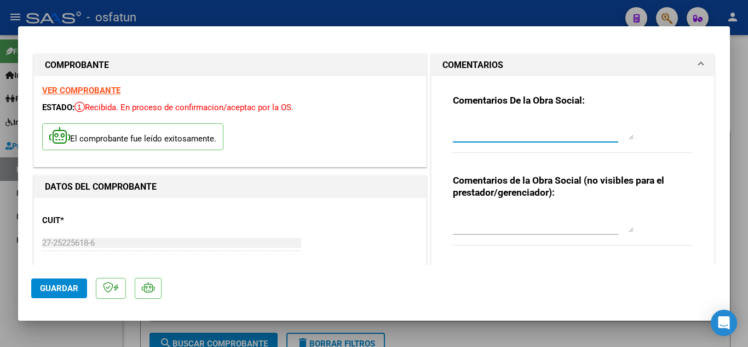
click at [499, 131] on textarea at bounding box center [543, 129] width 181 height 22
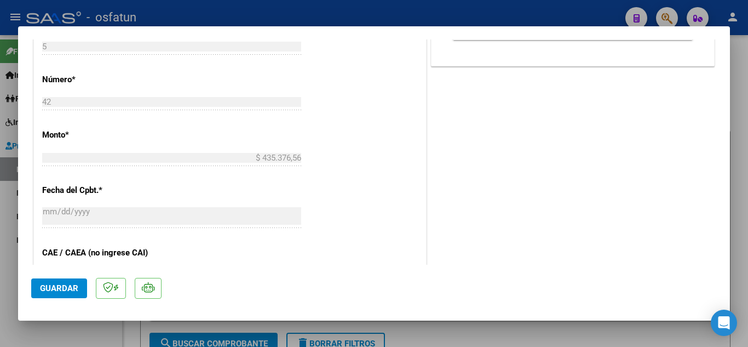
scroll to position [493, 0]
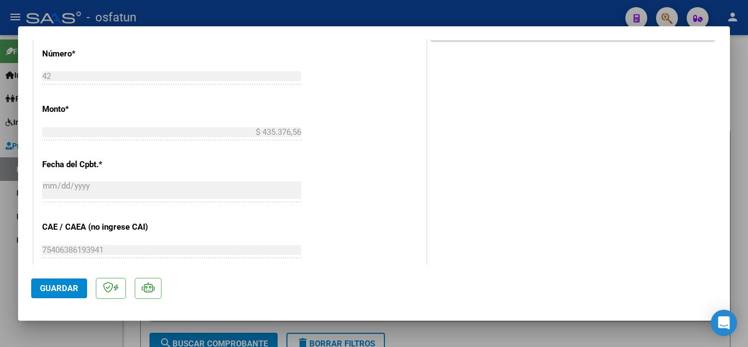
type textarea "correspondiente a F Nº5-397"
click at [40, 288] on span "Guardar" at bounding box center [59, 288] width 38 height 10
click at [284, 19] on div at bounding box center [374, 173] width 748 height 347
type input "$ 0,00"
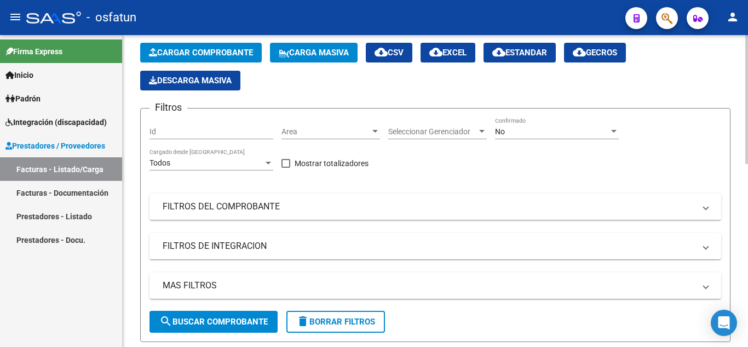
scroll to position [0, 0]
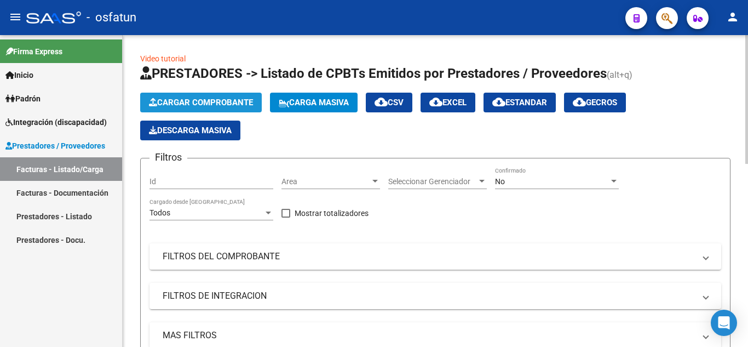
click at [228, 106] on span "Cargar Comprobante" at bounding box center [201, 102] width 104 height 10
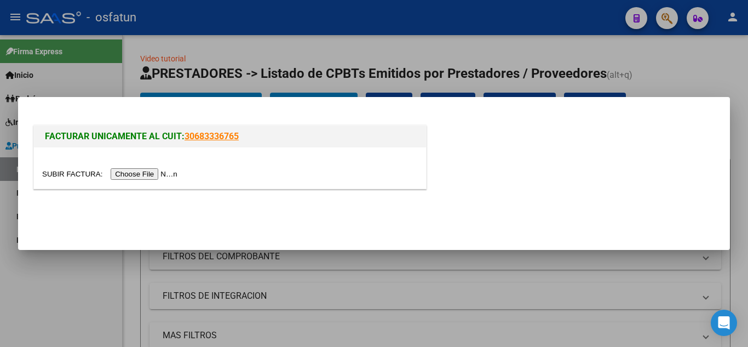
click at [147, 176] on input "file" at bounding box center [111, 173] width 139 height 11
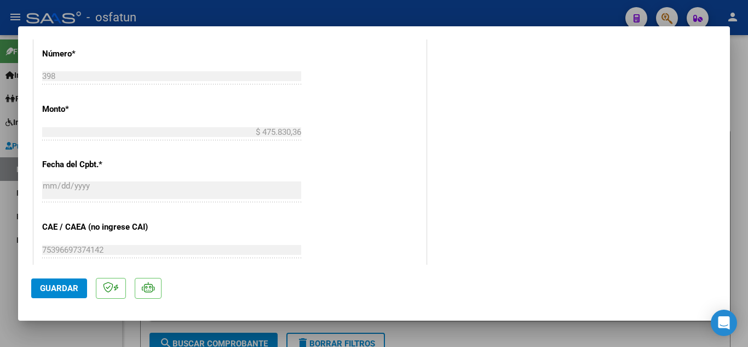
scroll to position [657, 0]
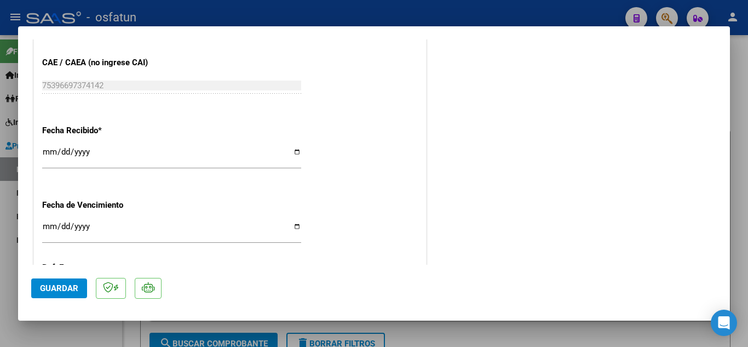
click at [41, 292] on span "Guardar" at bounding box center [59, 288] width 38 height 10
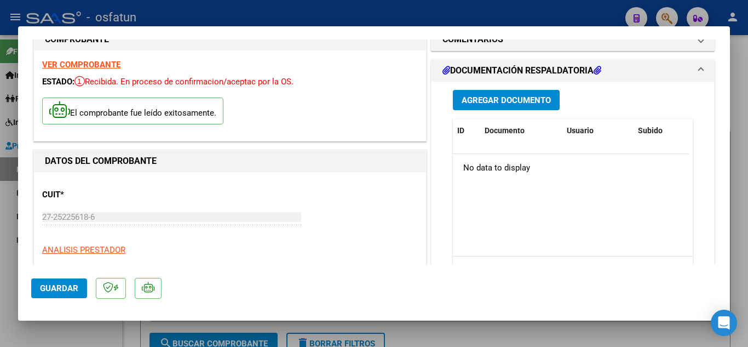
scroll to position [0, 0]
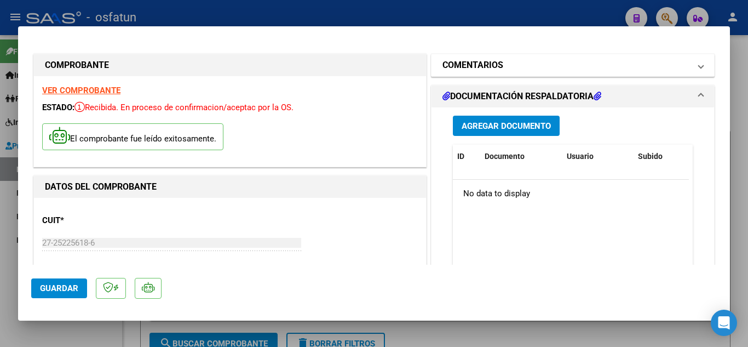
click at [500, 57] on mat-expansion-panel-header "COMENTARIOS" at bounding box center [573, 65] width 283 height 22
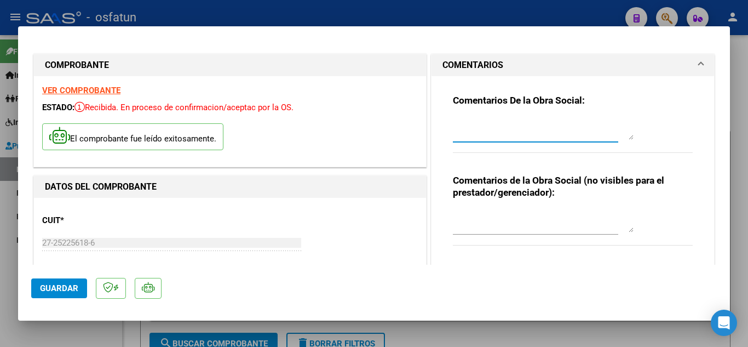
click at [475, 133] on textarea at bounding box center [543, 129] width 181 height 22
type textarea "A"
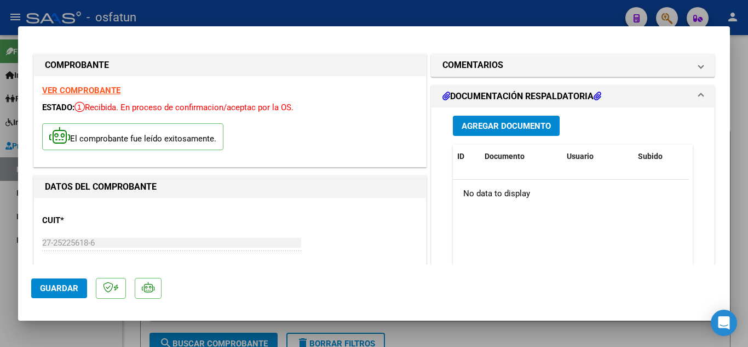
click at [481, 54] on mat-expansion-panel "COMENTARIOS Comentarios De la Obra Social: Comentarios de la Obra Social (no vi…" at bounding box center [573, 65] width 284 height 23
click at [481, 59] on h1 "COMENTARIOS" at bounding box center [472, 65] width 61 height 13
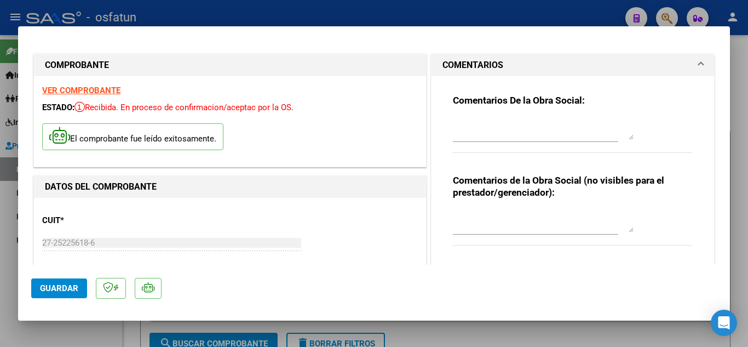
click at [468, 113] on div "Comentarios De la Obra Social:" at bounding box center [573, 129] width 240 height 71
click at [474, 123] on textarea at bounding box center [543, 129] width 181 height 22
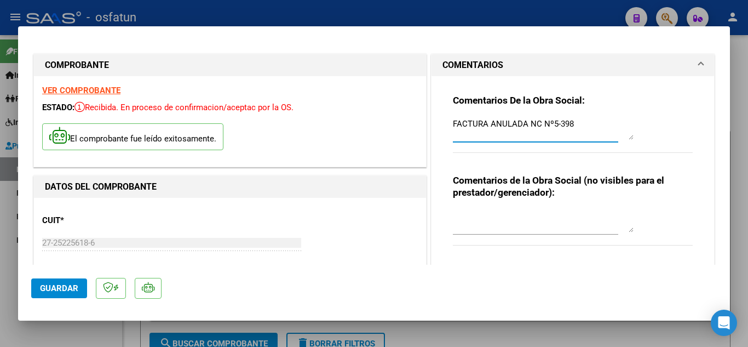
type textarea "FACTURA ANULADA NC Nº5-398"
click at [45, 288] on span "Guardar" at bounding box center [59, 288] width 38 height 10
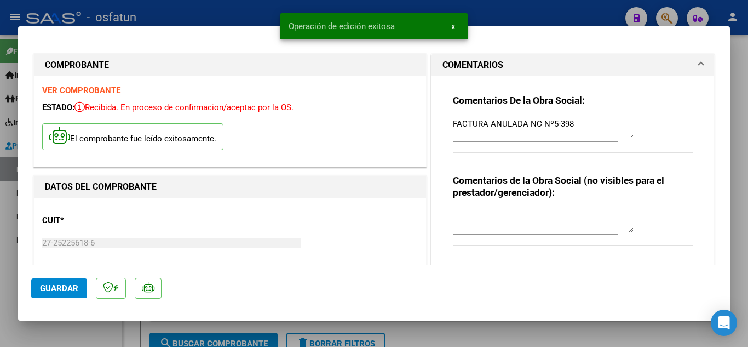
click at [243, 17] on div at bounding box center [374, 173] width 748 height 347
type input "$ 0,00"
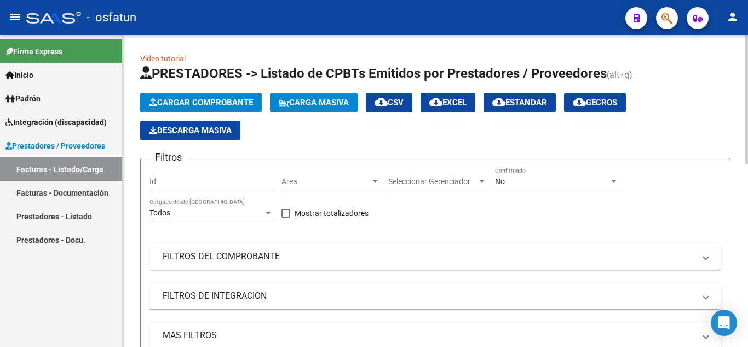
click at [195, 104] on span "Cargar Comprobante" at bounding box center [201, 102] width 104 height 10
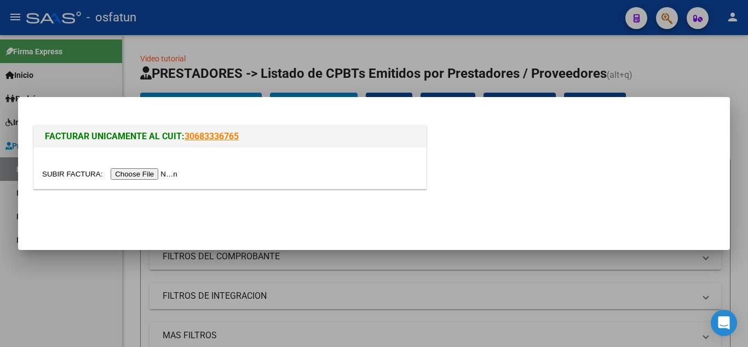
click at [151, 177] on input "file" at bounding box center [111, 173] width 139 height 11
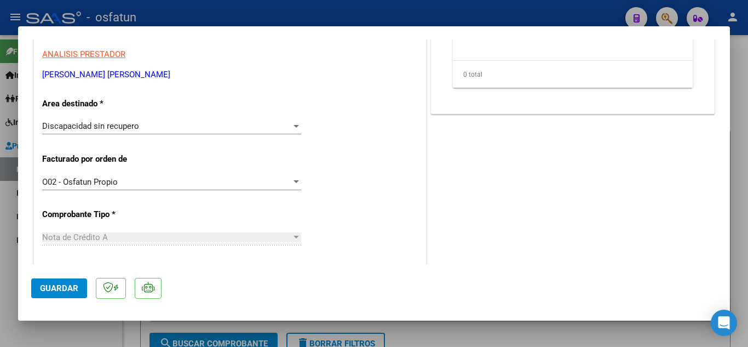
scroll to position [220, 0]
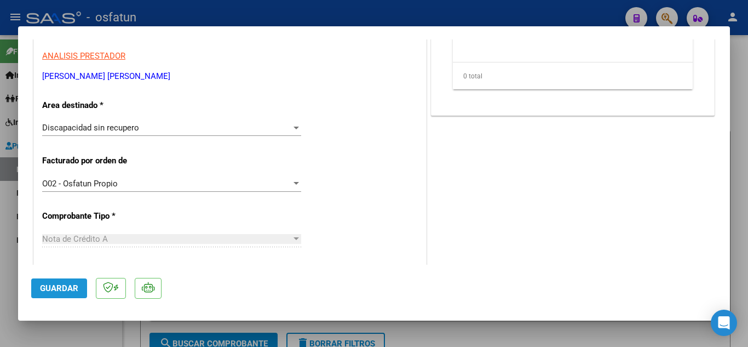
click at [57, 281] on button "Guardar" at bounding box center [59, 288] width 56 height 20
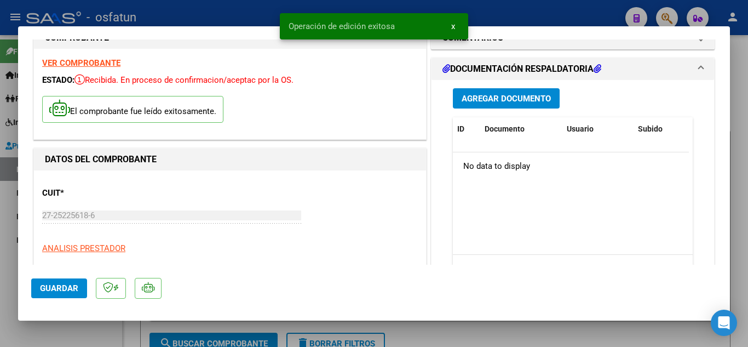
scroll to position [0, 0]
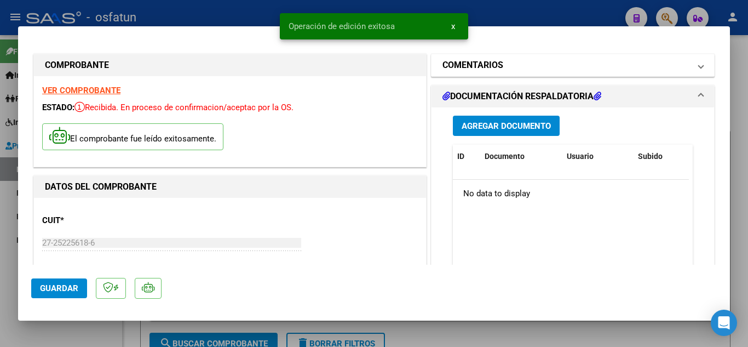
click at [494, 67] on h1 "COMENTARIOS" at bounding box center [472, 65] width 61 height 13
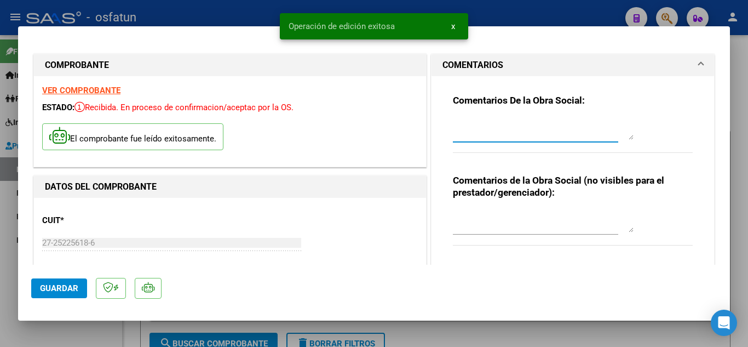
click at [474, 137] on textarea at bounding box center [543, 129] width 181 height 22
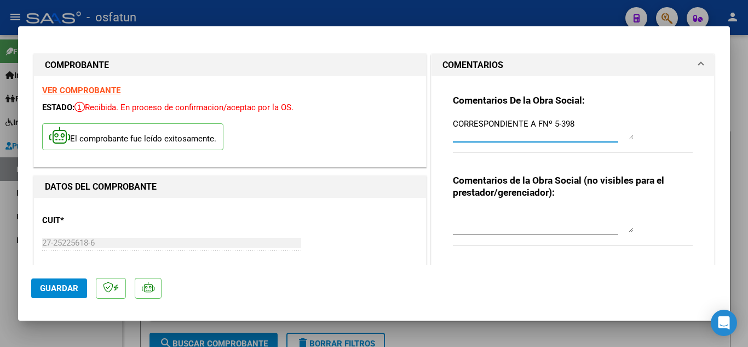
type textarea "CORRESPONDIENTE A FNº 5-398"
click at [51, 291] on span "Guardar" at bounding box center [59, 288] width 38 height 10
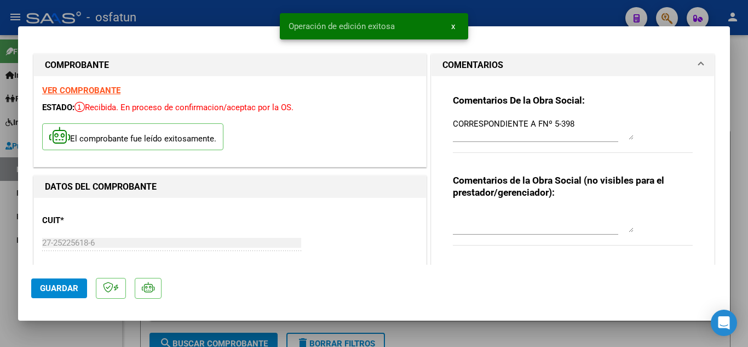
click at [78, 289] on button "Guardar" at bounding box center [59, 288] width 56 height 20
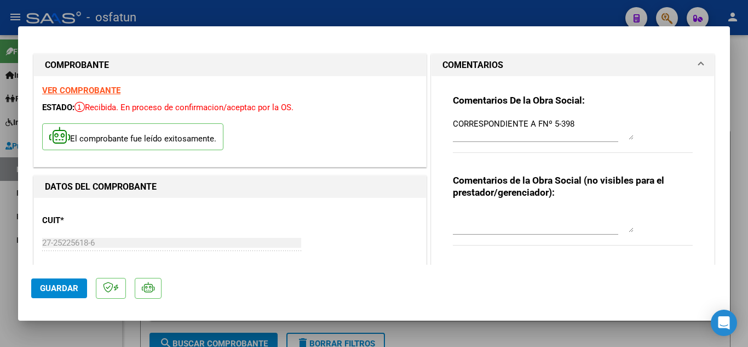
click at [238, 20] on div at bounding box center [374, 173] width 748 height 347
type input "$ 0,00"
